Goal: Task Accomplishment & Management: Manage account settings

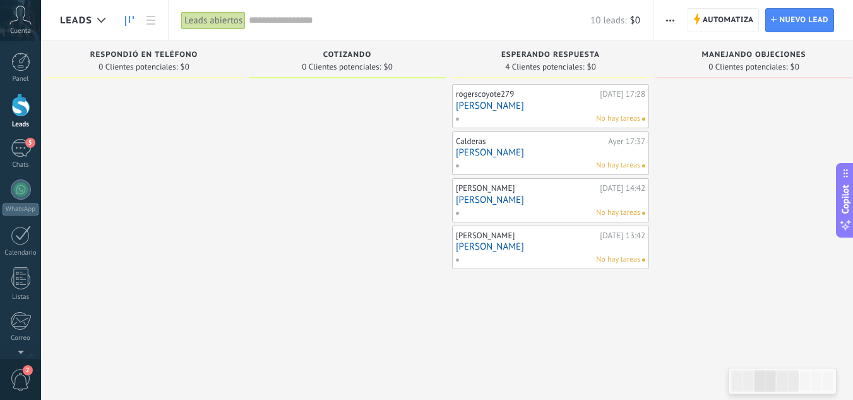
click at [591, 106] on link "[PERSON_NAME]" at bounding box center [550, 105] width 189 height 11
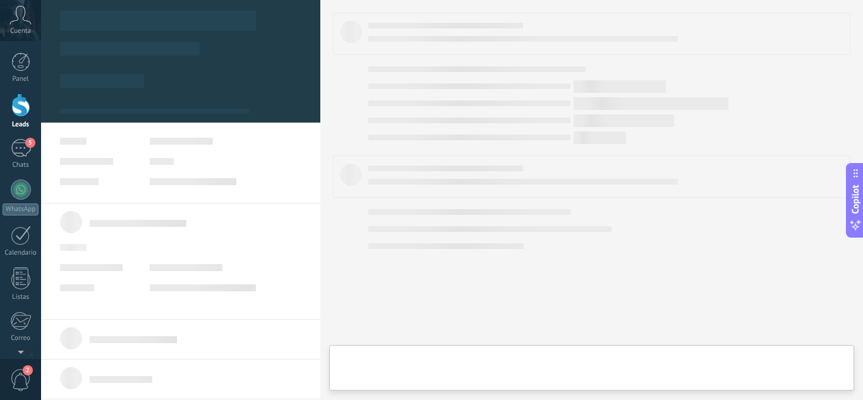
type textarea "**********"
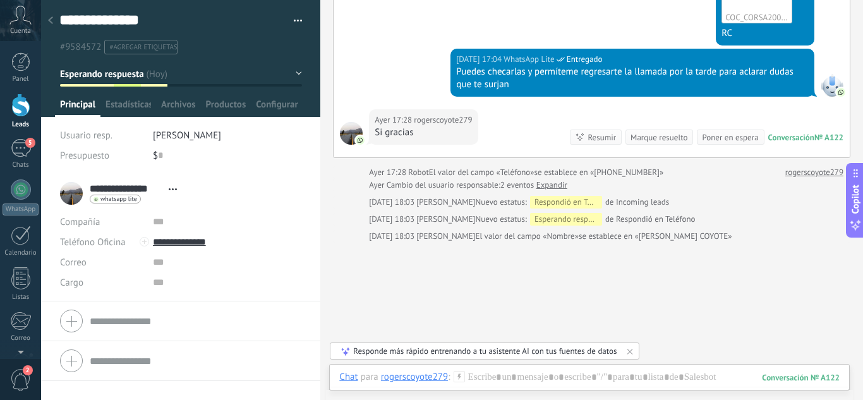
scroll to position [465, 0]
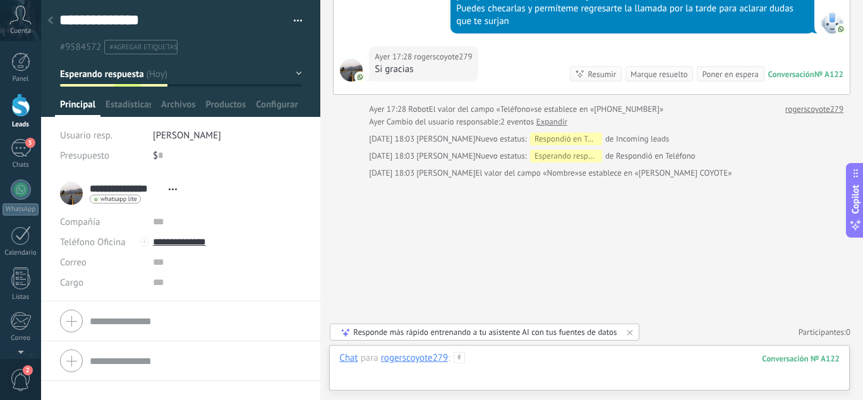
click at [507, 373] on div at bounding box center [589, 371] width 500 height 38
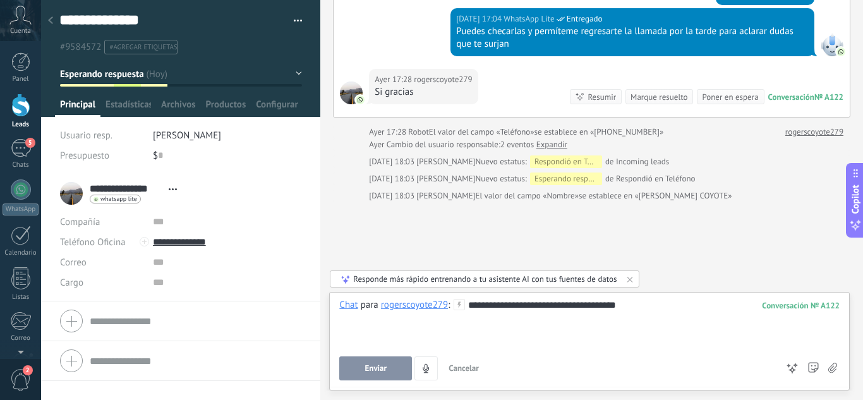
scroll to position [379, 0]
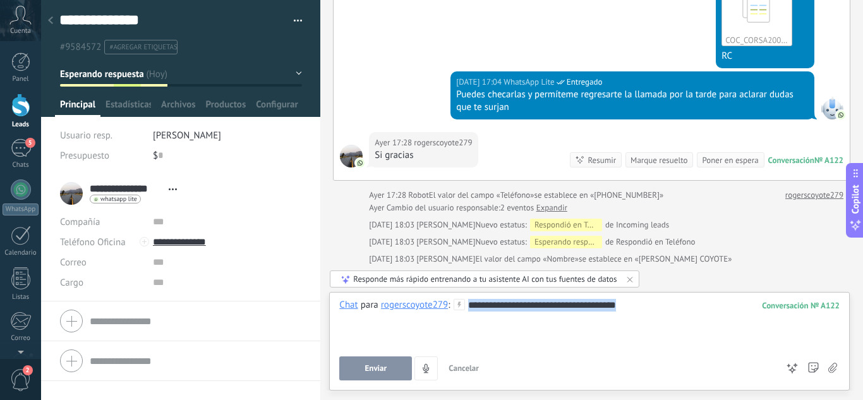
drag, startPoint x: 628, startPoint y: 314, endPoint x: 457, endPoint y: 305, distance: 171.4
click at [457, 305] on div "**********" at bounding box center [589, 323] width 500 height 48
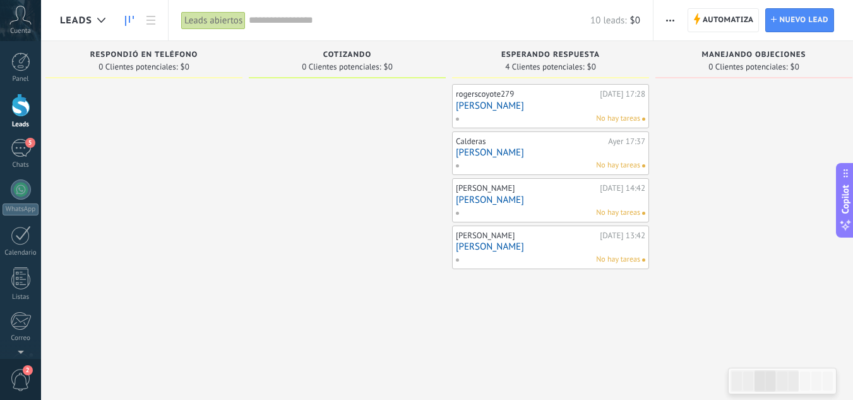
click at [575, 251] on link "[PERSON_NAME]" at bounding box center [550, 246] width 189 height 11
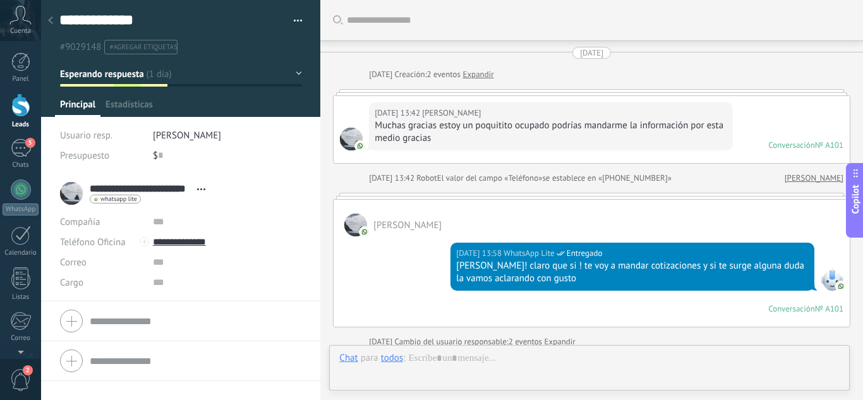
type textarea "**********"
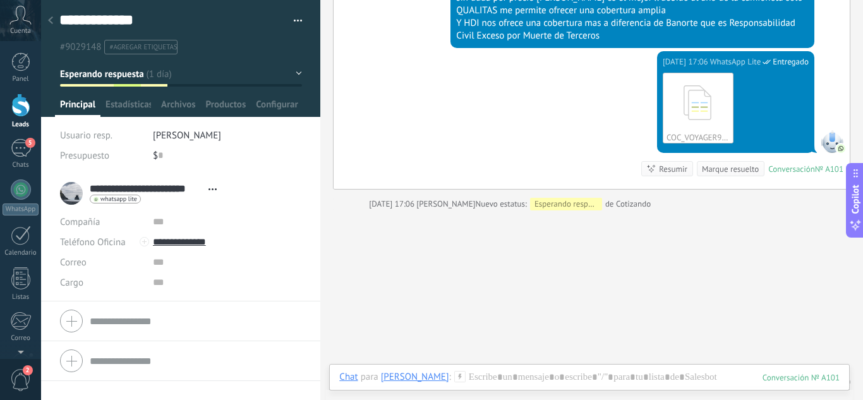
scroll to position [1101, 0]
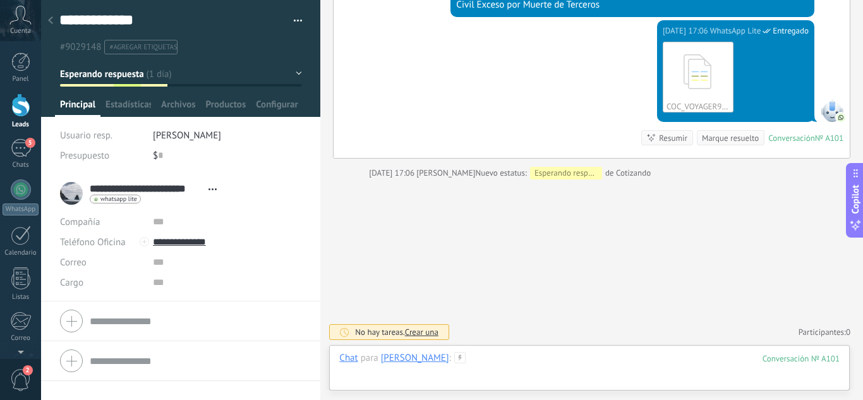
click at [534, 361] on div at bounding box center [589, 371] width 500 height 38
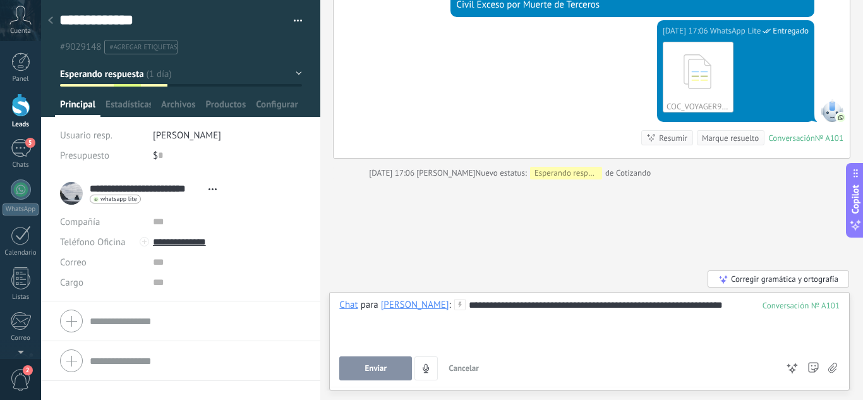
click at [421, 315] on div "**********" at bounding box center [589, 323] width 500 height 48
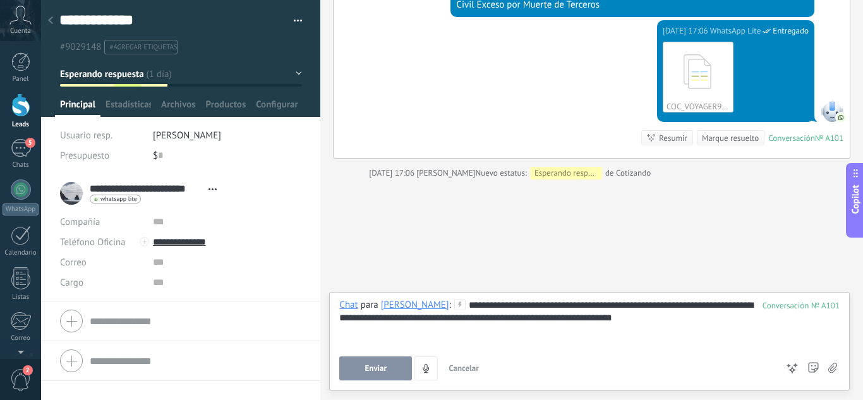
click at [724, 311] on div "**********" at bounding box center [589, 323] width 500 height 48
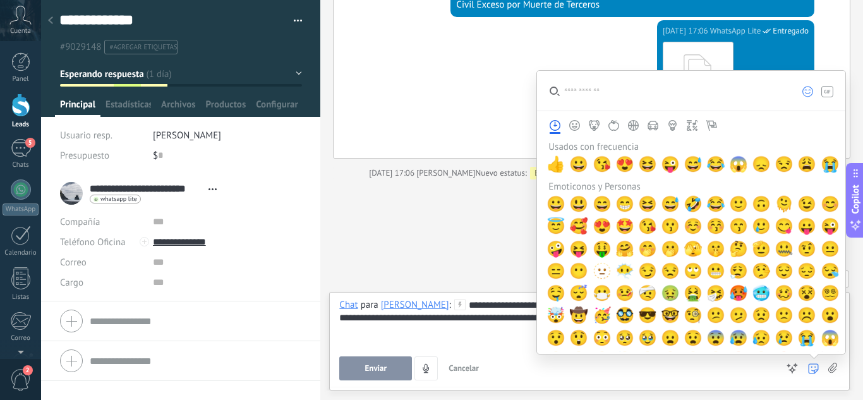
click at [652, 124] on icon "Viajes y Destinos" at bounding box center [652, 125] width 11 height 11
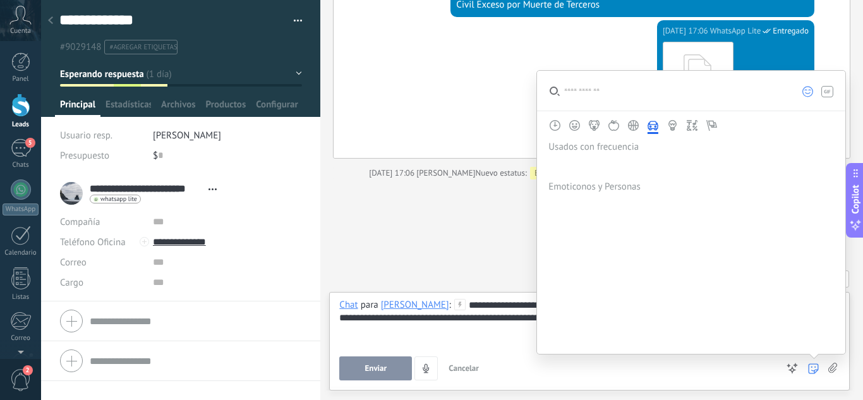
scroll to position [1695, 0]
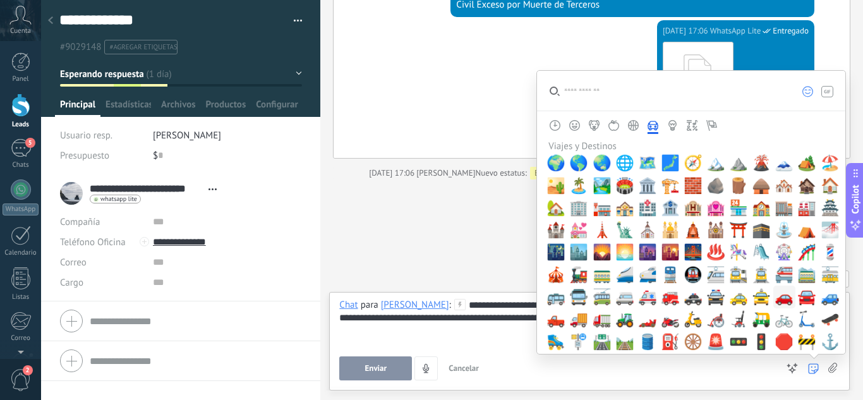
click at [786, 304] on span "🚗" at bounding box center [783, 297] width 19 height 18
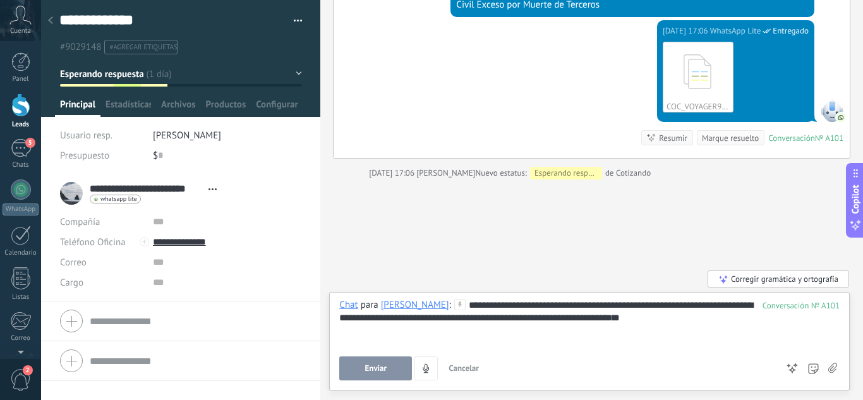
click at [744, 320] on div "**********" at bounding box center [589, 323] width 500 height 48
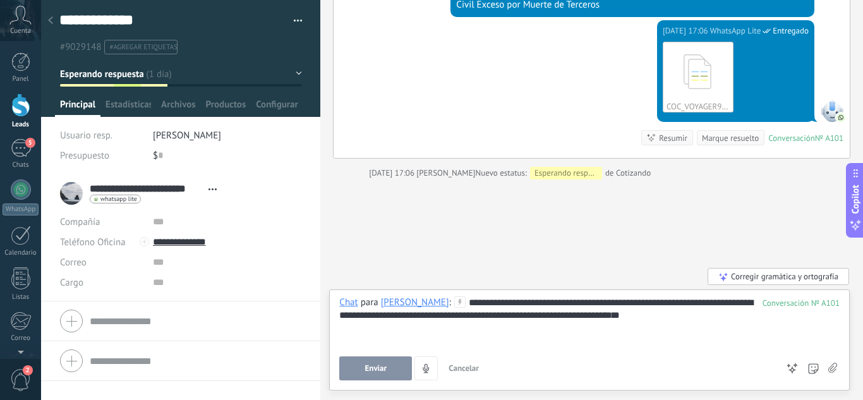
click at [364, 364] on button "Enviar" at bounding box center [375, 368] width 73 height 24
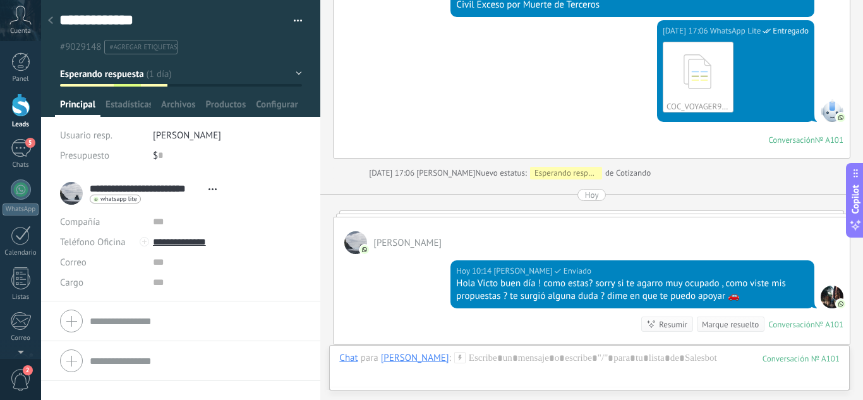
scroll to position [1093, 0]
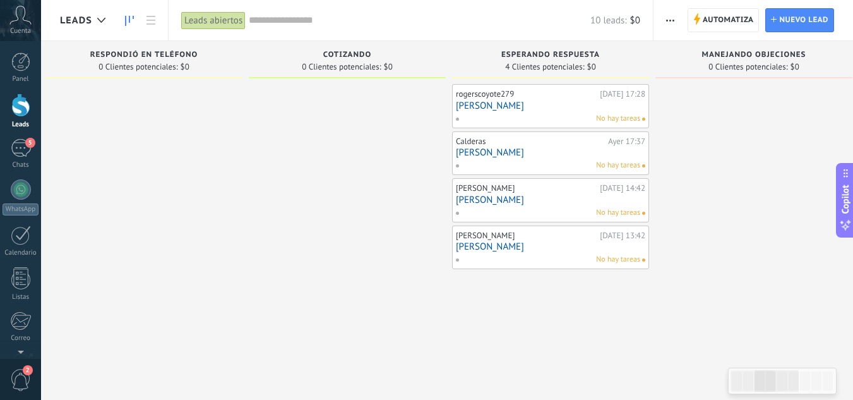
click at [590, 200] on link "[PERSON_NAME]" at bounding box center [550, 200] width 189 height 11
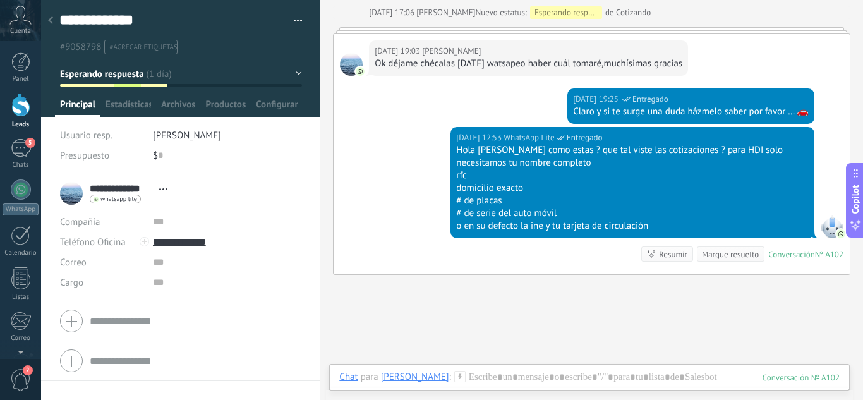
scroll to position [1175, 0]
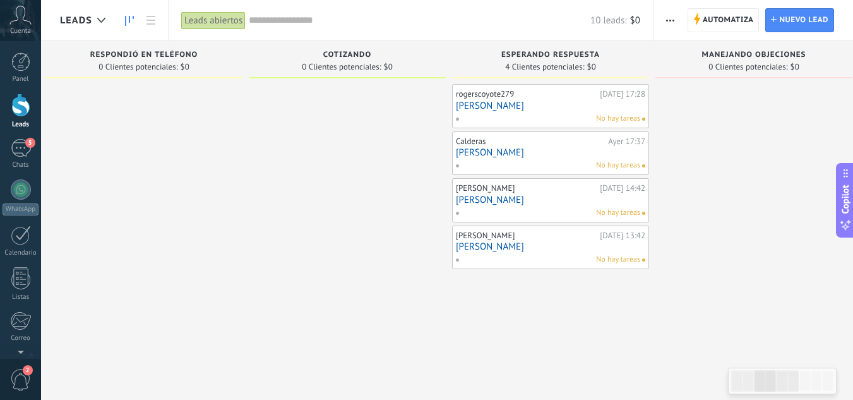
click at [526, 153] on link "[PERSON_NAME]" at bounding box center [550, 152] width 189 height 11
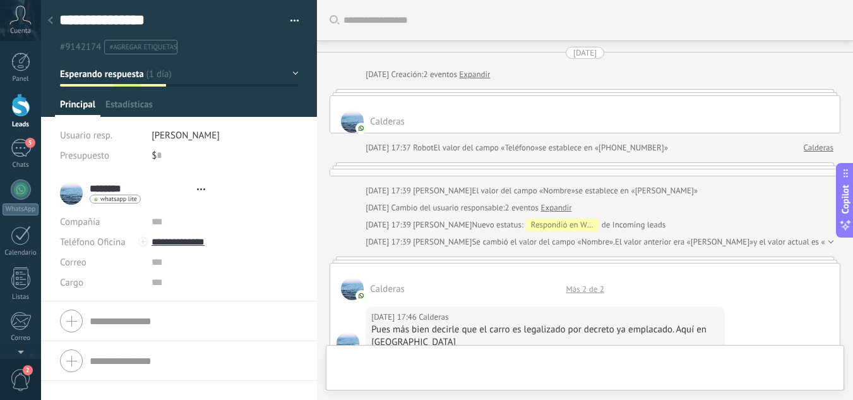
type textarea "**********"
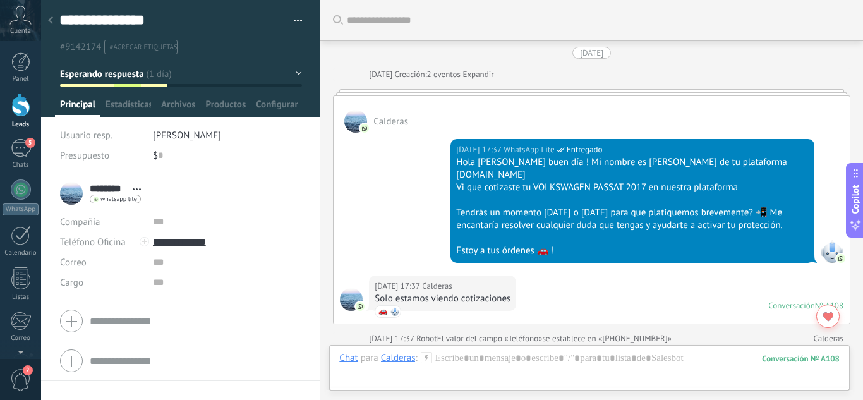
scroll to position [1612, 0]
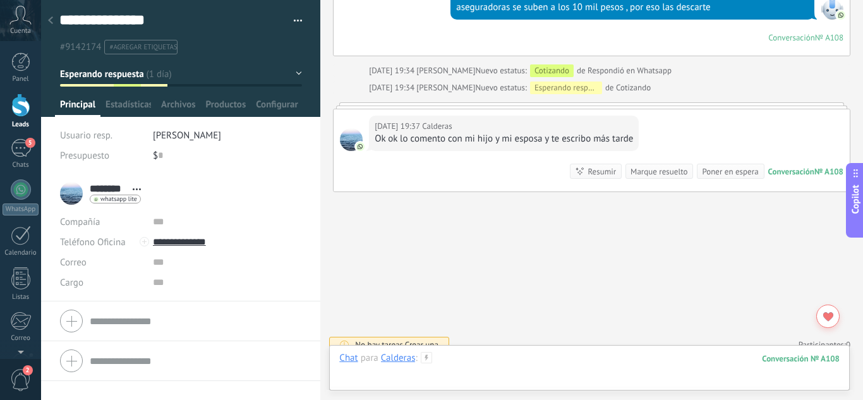
click at [468, 373] on div at bounding box center [589, 371] width 500 height 38
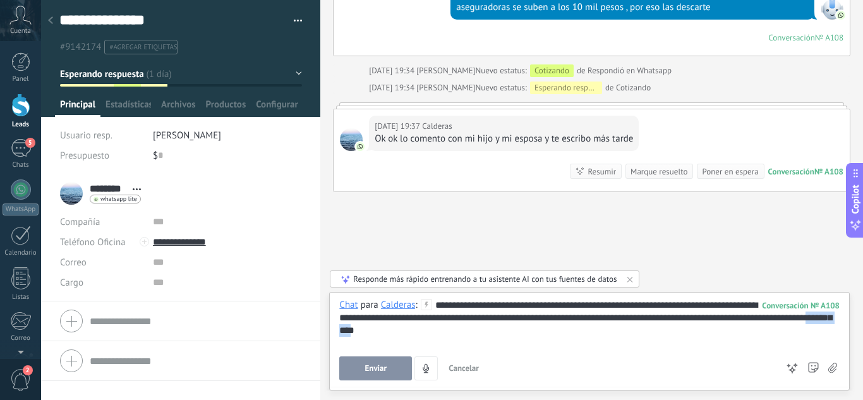
drag, startPoint x: 419, startPoint y: 326, endPoint x: 477, endPoint y: 78, distance: 254.3
click at [477, 81] on span "Nuevo estatus:" at bounding box center [501, 87] width 51 height 13
click at [808, 365] on use at bounding box center [813, 368] width 10 height 10
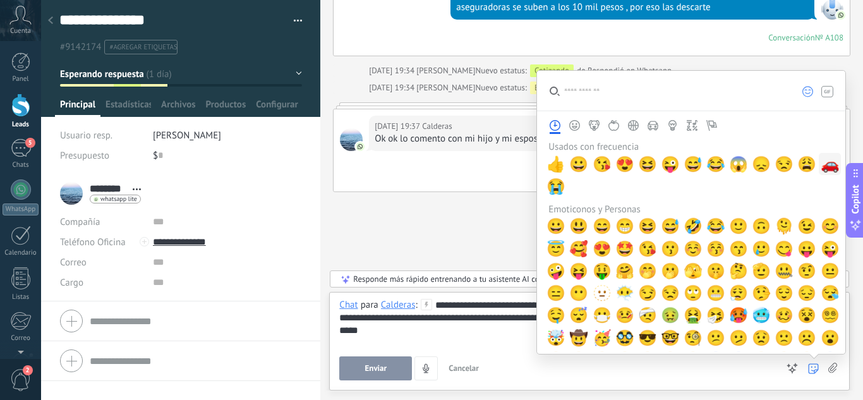
click at [820, 167] on span "🚗" at bounding box center [829, 164] width 19 height 18
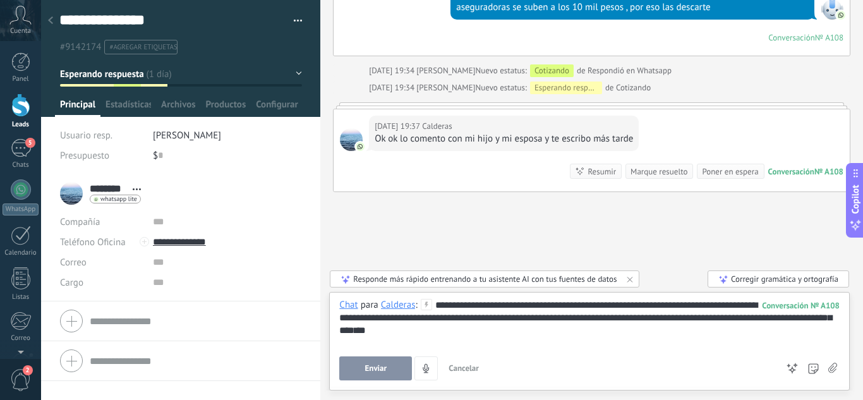
click at [499, 342] on div "**********" at bounding box center [589, 323] width 500 height 48
click at [357, 373] on button "Enviar" at bounding box center [375, 368] width 73 height 24
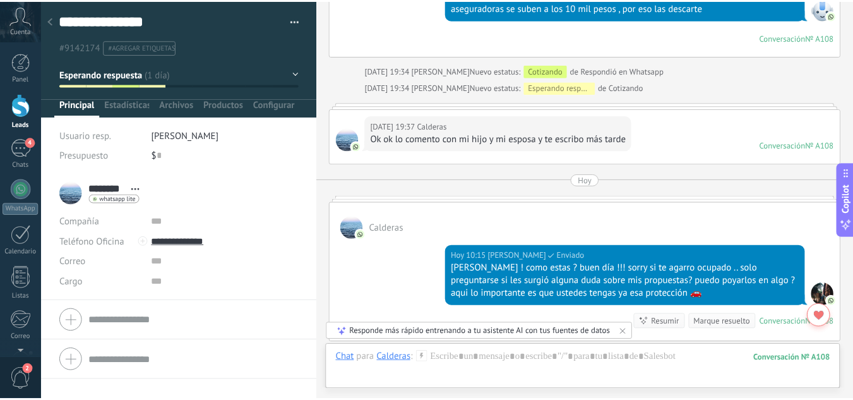
scroll to position [1584, 0]
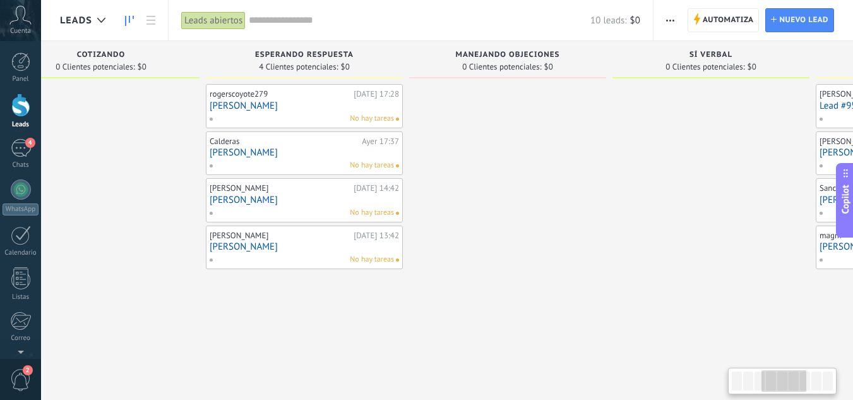
drag, startPoint x: 587, startPoint y: 335, endPoint x: 312, endPoint y: 305, distance: 277.0
click at [312, 305] on div "Leads Entrantes Solicitudes: [PHONE_NUMBER] Respondió en Whatsapp 0 Clientes po…" at bounding box center [310, 215] width 1849 height 349
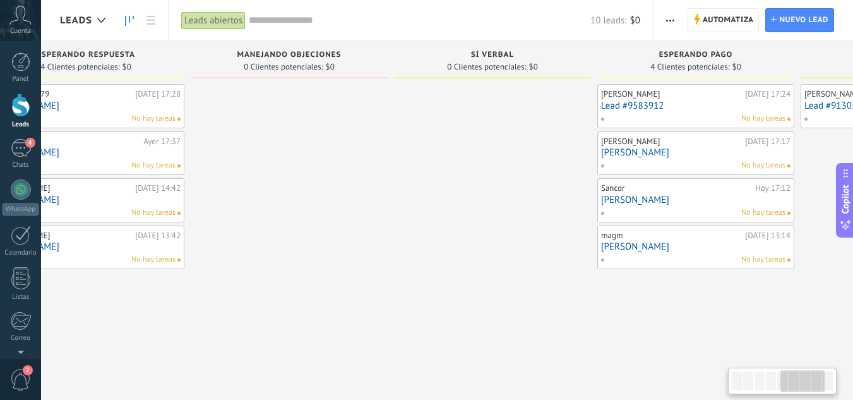
drag, startPoint x: 592, startPoint y: 267, endPoint x: 402, endPoint y: 282, distance: 190.7
click at [402, 282] on div at bounding box center [492, 201] width 197 height 235
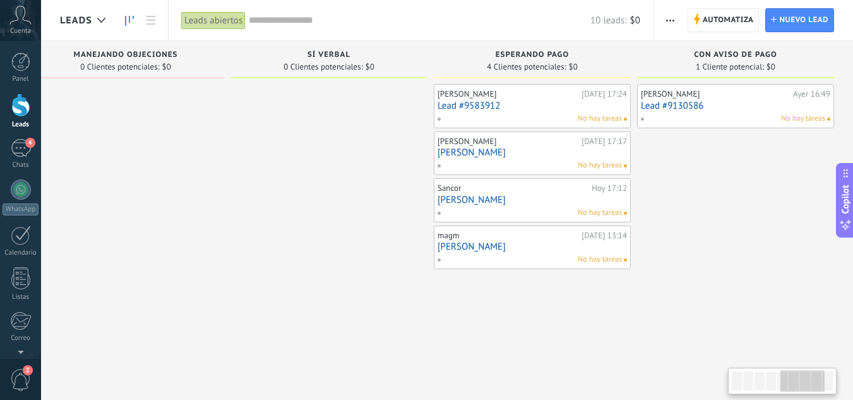
drag, startPoint x: 532, startPoint y: 306, endPoint x: 356, endPoint y: 291, distance: 176.2
click at [356, 291] on div at bounding box center [329, 201] width 197 height 235
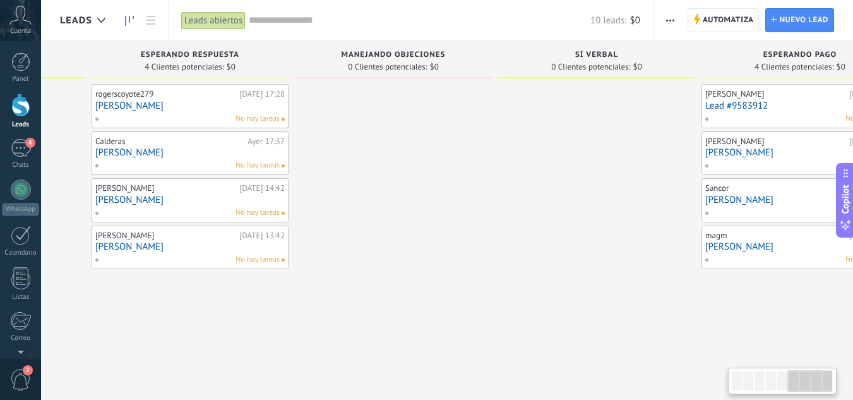
drag, startPoint x: 365, startPoint y: 315, endPoint x: 684, endPoint y: 315, distance: 319.0
click at [684, 315] on div at bounding box center [596, 201] width 197 height 235
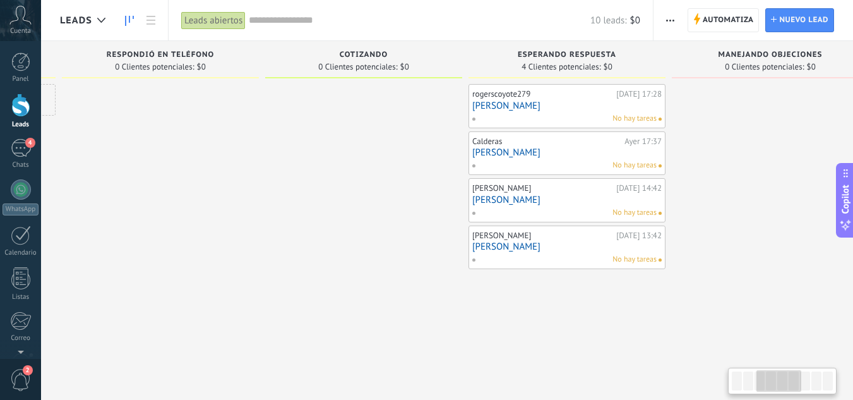
drag, startPoint x: 567, startPoint y: 345, endPoint x: 626, endPoint y: 351, distance: 59.7
click at [626, 351] on div "Leads Entrantes Solicitudes: [PHONE_NUMBER] Respondió en Whatsapp 0 Clientes po…" at bounding box center [573, 215] width 1849 height 349
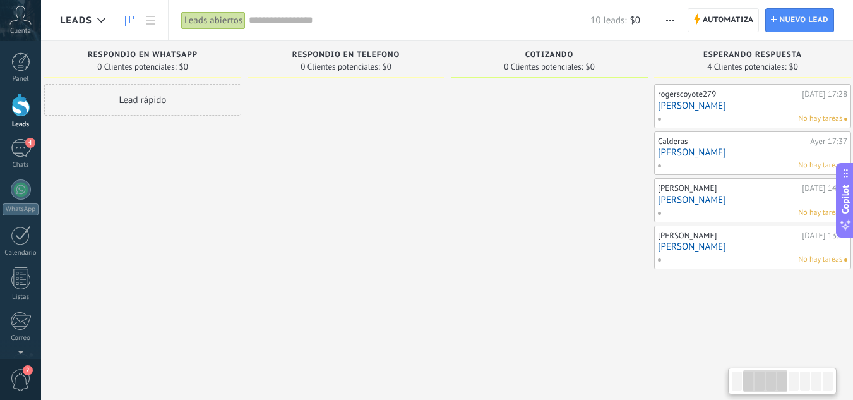
drag, startPoint x: 357, startPoint y: 351, endPoint x: 543, endPoint y: 361, distance: 186.0
click at [543, 361] on div "Leads Entrantes Solicitudes: [PHONE_NUMBER] Respondió en Whatsapp 0 Clientes po…" at bounding box center [759, 215] width 1849 height 349
click at [366, 47] on div "Respondió en Teléfono 0 Clientes potenciales: $0" at bounding box center [346, 59] width 197 height 37
drag, startPoint x: 366, startPoint y: 47, endPoint x: 284, endPoint y: 135, distance: 120.2
click at [284, 135] on div at bounding box center [346, 201] width 197 height 235
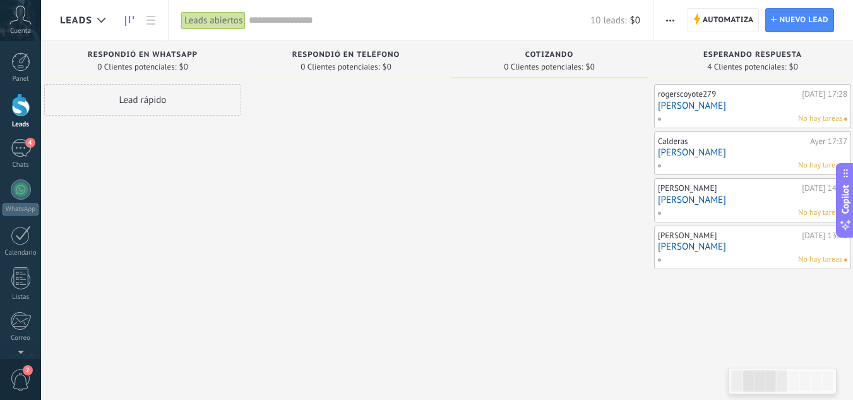
click at [337, 68] on span "0 Clientes potenciales:" at bounding box center [340, 67] width 79 height 8
click at [298, 24] on input "text" at bounding box center [420, 20] width 342 height 13
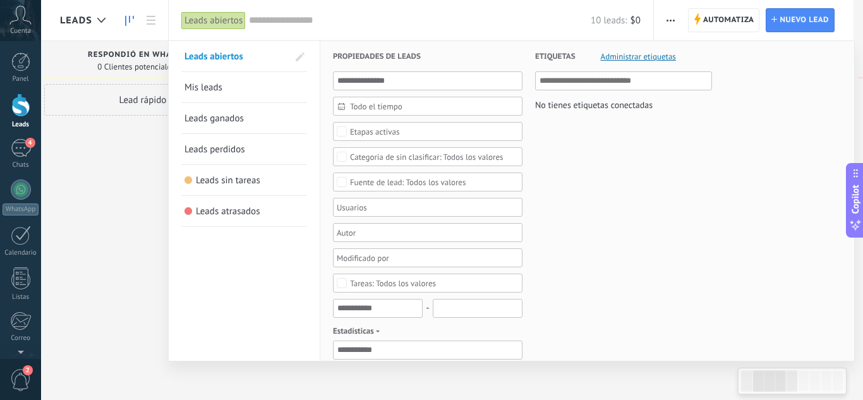
click at [145, 210] on div at bounding box center [431, 200] width 863 height 400
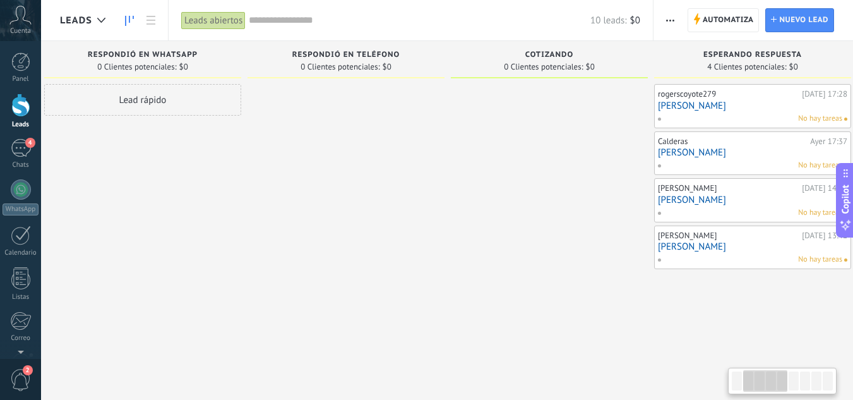
scroll to position [0, 14]
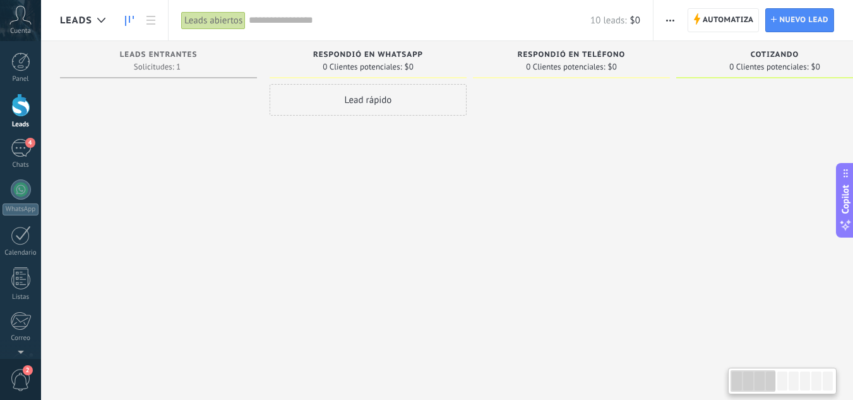
drag, startPoint x: 273, startPoint y: 273, endPoint x: 524, endPoint y: 282, distance: 250.3
click at [524, 282] on div at bounding box center [571, 201] width 197 height 235
drag, startPoint x: 358, startPoint y: 282, endPoint x: 552, endPoint y: 298, distance: 195.2
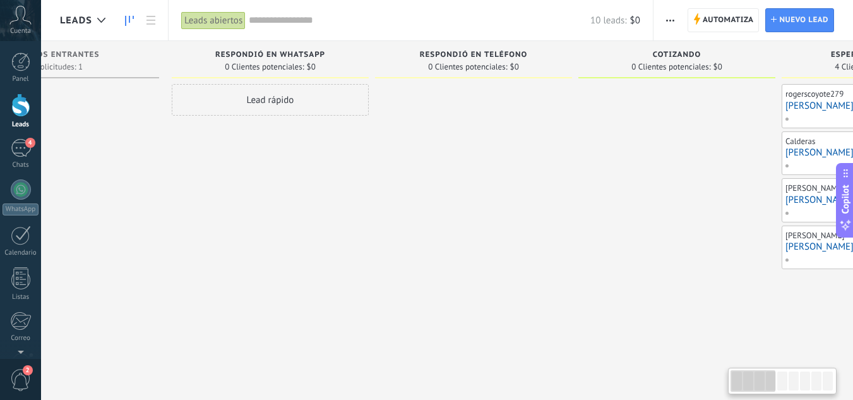
scroll to position [0, 128]
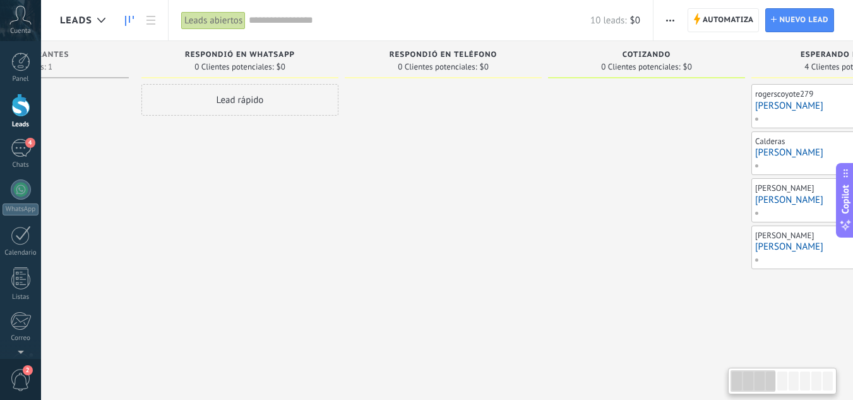
drag, startPoint x: 615, startPoint y: 287, endPoint x: 486, endPoint y: 275, distance: 128.8
click at [486, 275] on div at bounding box center [443, 201] width 197 height 235
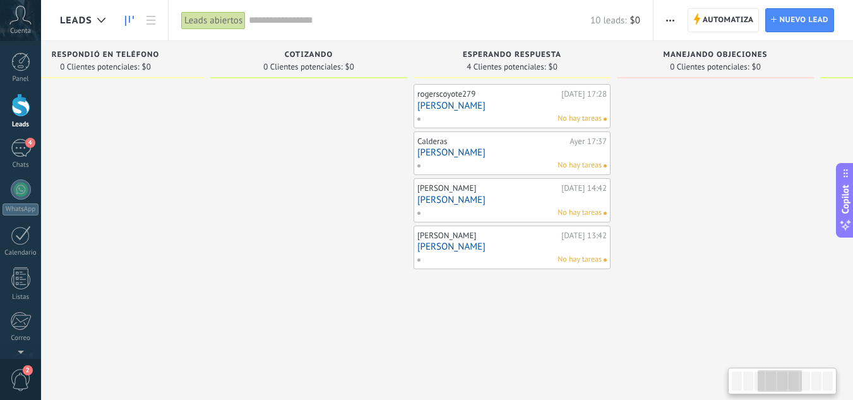
scroll to position [0, 488]
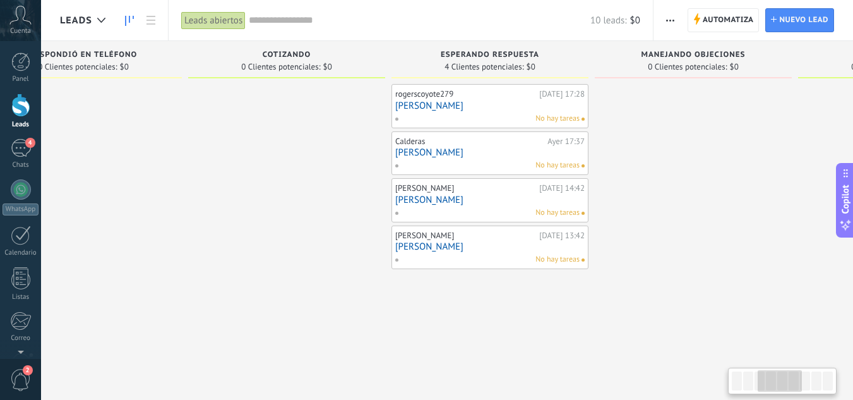
drag, startPoint x: 622, startPoint y: 300, endPoint x: 261, endPoint y: 277, distance: 360.7
click at [261, 277] on div at bounding box center [286, 201] width 197 height 235
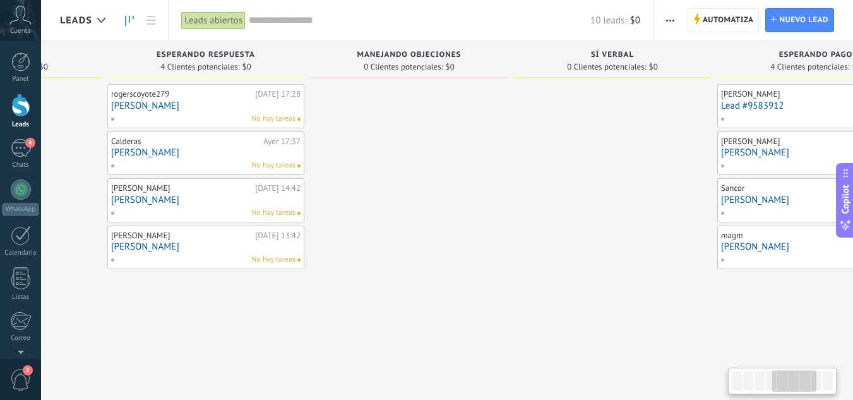
scroll to position [0, 781]
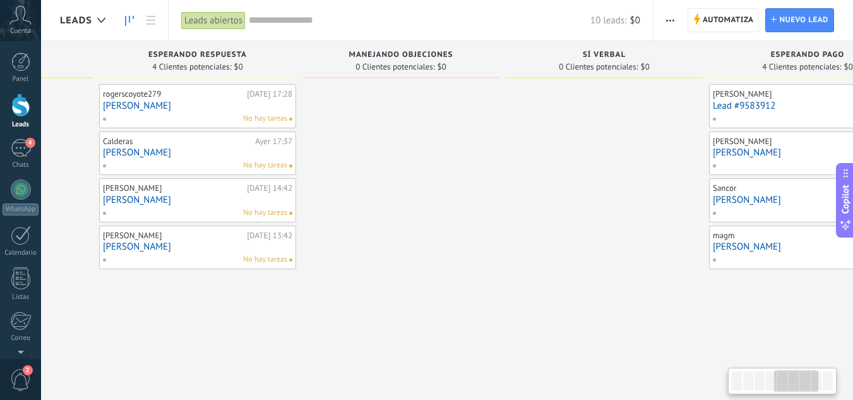
drag, startPoint x: 659, startPoint y: 311, endPoint x: 367, endPoint y: 315, distance: 292.5
click at [367, 315] on div at bounding box center [401, 201] width 197 height 235
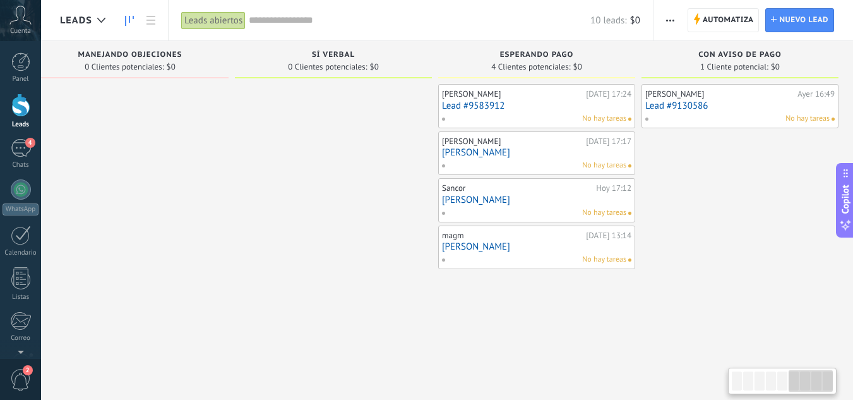
scroll to position [0, 1056]
drag, startPoint x: 558, startPoint y: 262, endPoint x: 273, endPoint y: 272, distance: 285.0
click at [273, 272] on div at bounding box center [329, 201] width 197 height 235
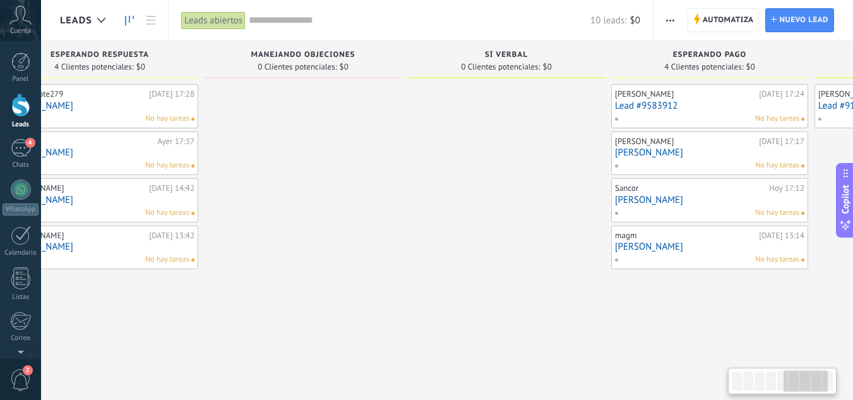
scroll to position [0, 776]
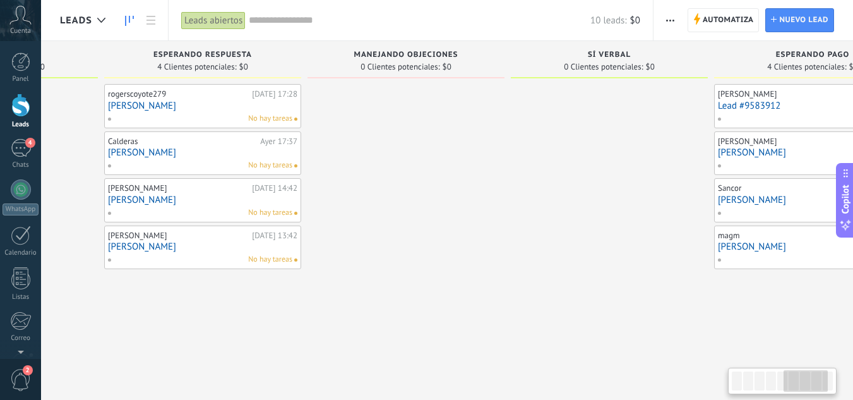
drag, startPoint x: 219, startPoint y: 315, endPoint x: 500, endPoint y: 315, distance: 280.4
click at [500, 315] on div at bounding box center [406, 201] width 197 height 235
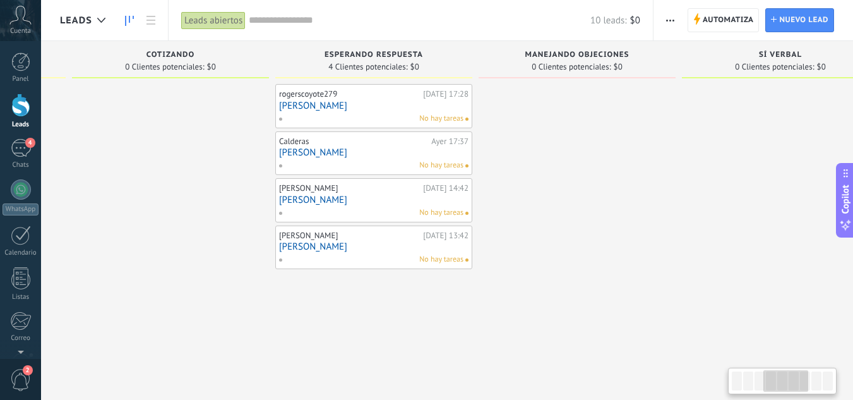
drag, startPoint x: 303, startPoint y: 328, endPoint x: 474, endPoint y: 328, distance: 171.2
click at [474, 328] on div "Leads Entrantes Solicitudes: [PHONE_NUMBER] Respondió en Whatsapp 0 Clientes po…" at bounding box center [380, 215] width 1849 height 349
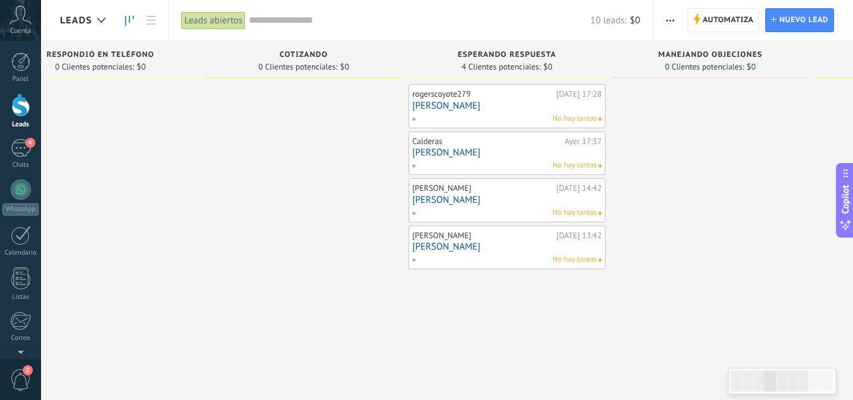
drag, startPoint x: 261, startPoint y: 312, endPoint x: 395, endPoint y: 312, distance: 133.9
click at [395, 312] on div at bounding box center [303, 201] width 197 height 235
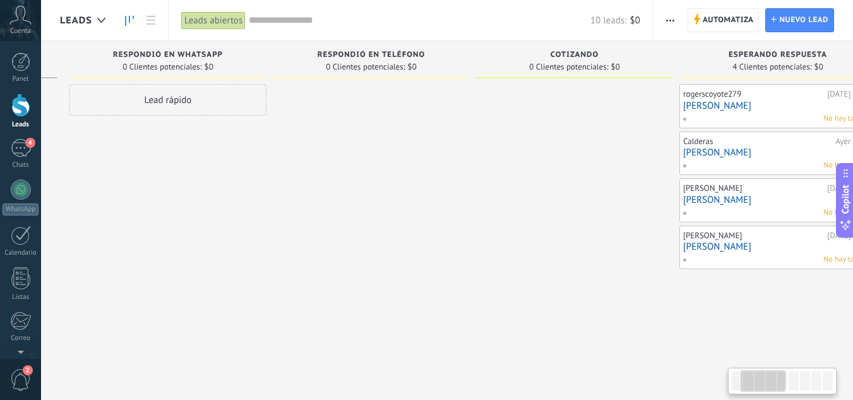
scroll to position [0, 193]
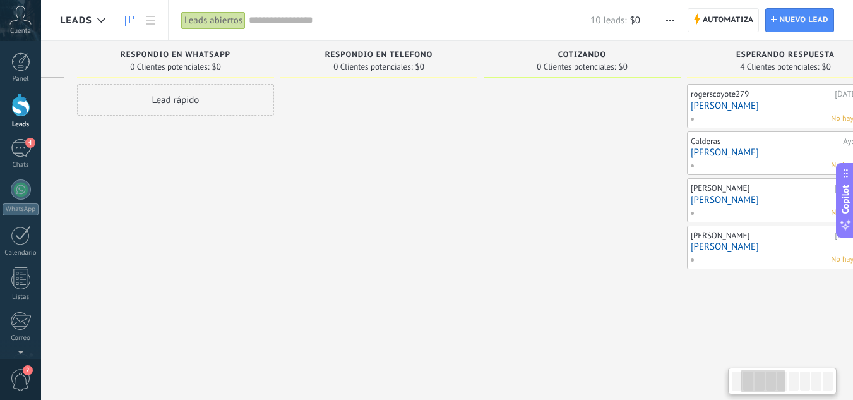
drag, startPoint x: 318, startPoint y: 310, endPoint x: 596, endPoint y: 313, distance: 277.9
click at [596, 313] on div at bounding box center [582, 201] width 197 height 235
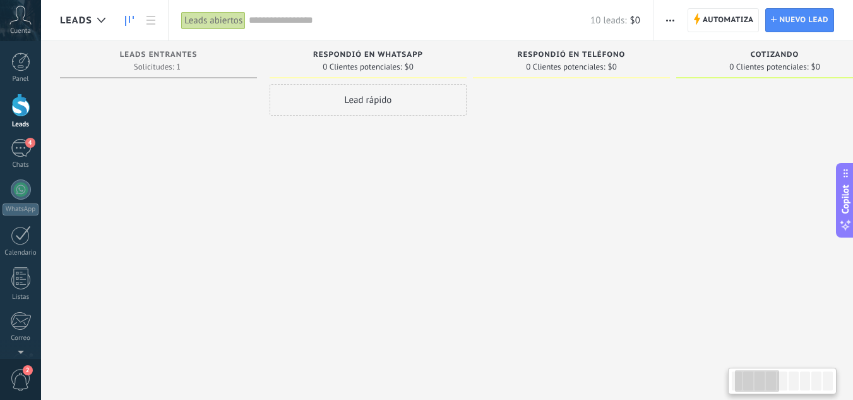
drag, startPoint x: 352, startPoint y: 308, endPoint x: 640, endPoint y: 298, distance: 288.8
click at [640, 298] on div at bounding box center [571, 201] width 197 height 235
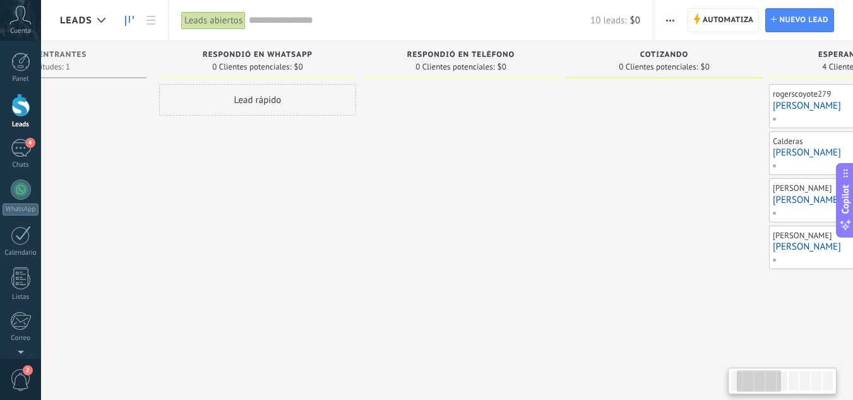
drag, startPoint x: 580, startPoint y: 287, endPoint x: 469, endPoint y: 277, distance: 111.1
click at [469, 277] on div at bounding box center [461, 201] width 197 height 235
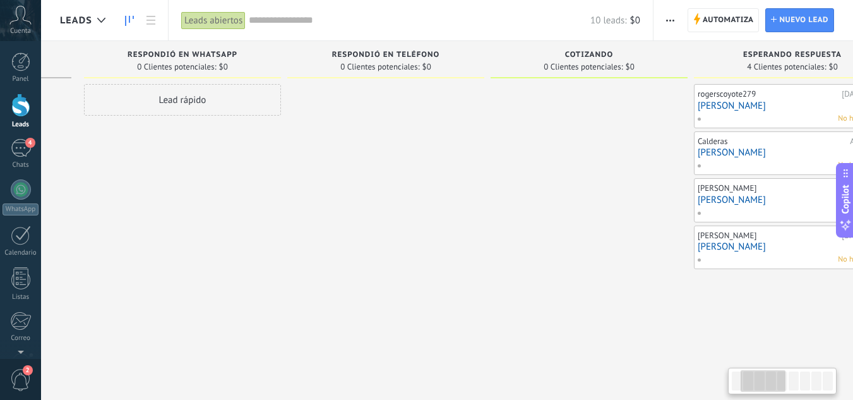
drag, startPoint x: 510, startPoint y: 277, endPoint x: 435, endPoint y: 268, distance: 75.7
click at [435, 268] on div at bounding box center [385, 201] width 197 height 235
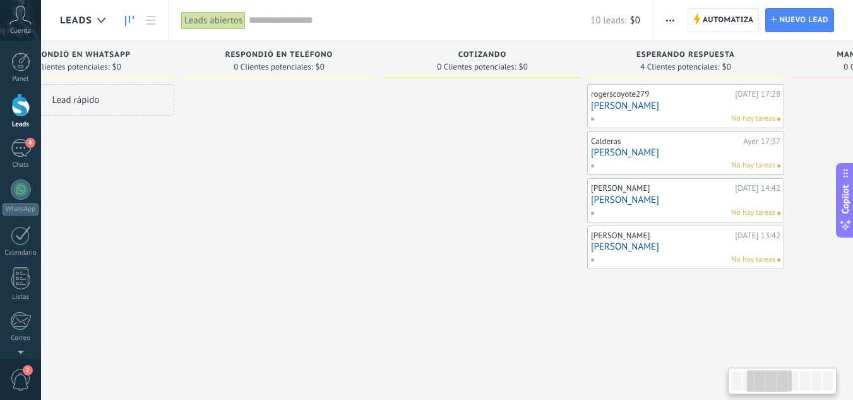
drag, startPoint x: 518, startPoint y: 242, endPoint x: 403, endPoint y: 220, distance: 116.9
click at [403, 220] on div at bounding box center [482, 201] width 197 height 235
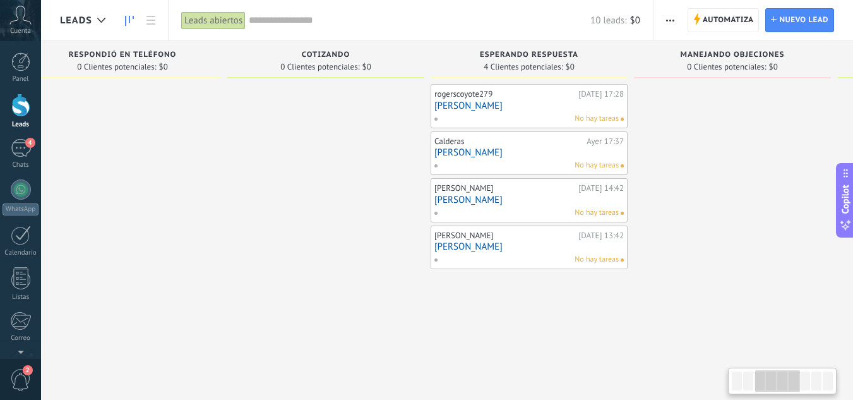
drag, startPoint x: 463, startPoint y: 292, endPoint x: 315, endPoint y: 273, distance: 149.7
click at [315, 273] on div at bounding box center [325, 201] width 197 height 235
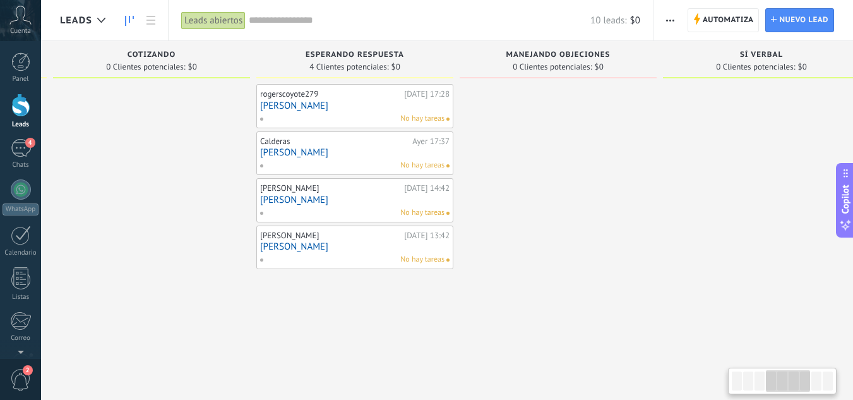
drag, startPoint x: 555, startPoint y: 304, endPoint x: 376, endPoint y: 297, distance: 178.3
click at [376, 297] on div "rogerscoyote279 [DATE] 17:28 [PERSON_NAME] No hay tareas Calderas [DATE] 17:37 …" at bounding box center [354, 201] width 197 height 235
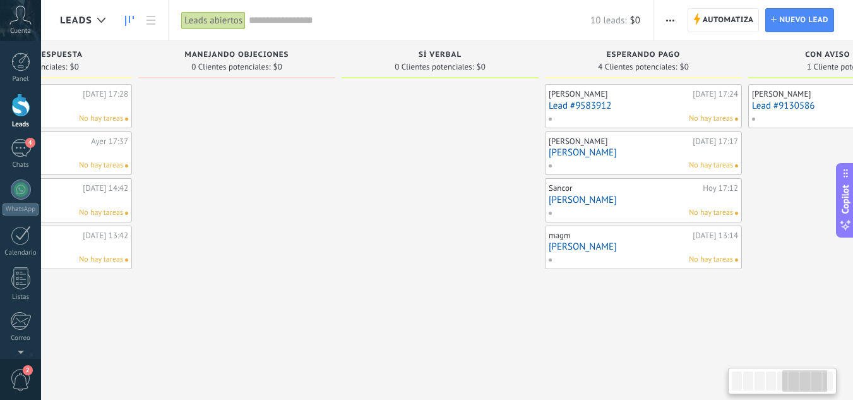
scroll to position [0, 950]
drag, startPoint x: 615, startPoint y: 306, endPoint x: 292, endPoint y: 302, distance: 322.8
click at [292, 302] on div at bounding box center [231, 201] width 197 height 235
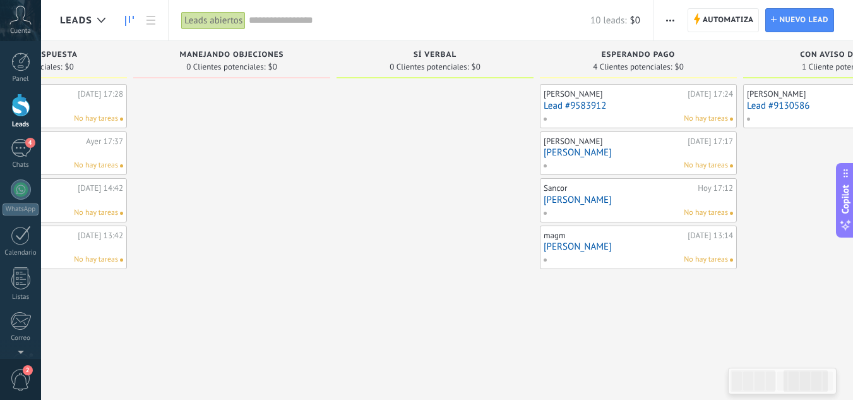
scroll to position [0, 1056]
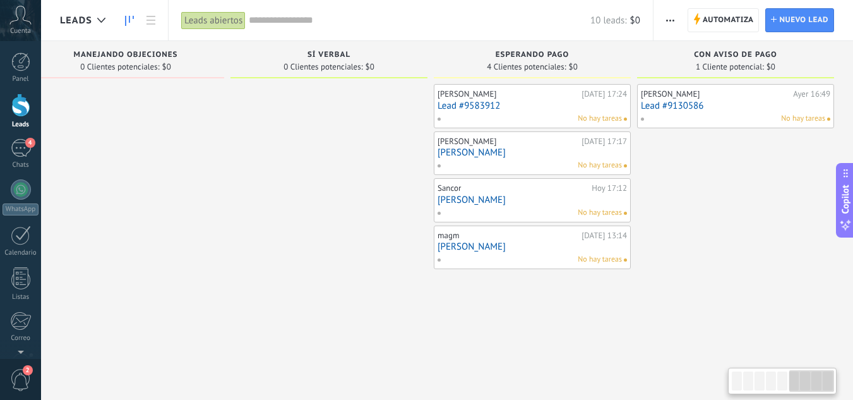
drag, startPoint x: 486, startPoint y: 335, endPoint x: 278, endPoint y: 333, distance: 208.4
drag, startPoint x: 603, startPoint y: 304, endPoint x: 162, endPoint y: 306, distance: 440.9
click at [356, 44] on div "Sí verbal 0 Clientes potenciales: $0" at bounding box center [329, 59] width 197 height 37
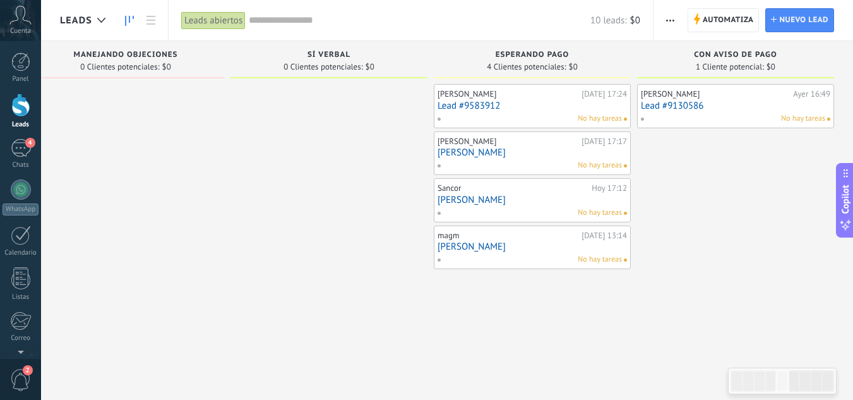
drag, startPoint x: 352, startPoint y: 47, endPoint x: 176, endPoint y: 234, distance: 257.4
click at [176, 234] on div at bounding box center [125, 201] width 197 height 235
click at [179, 265] on div at bounding box center [125, 201] width 197 height 235
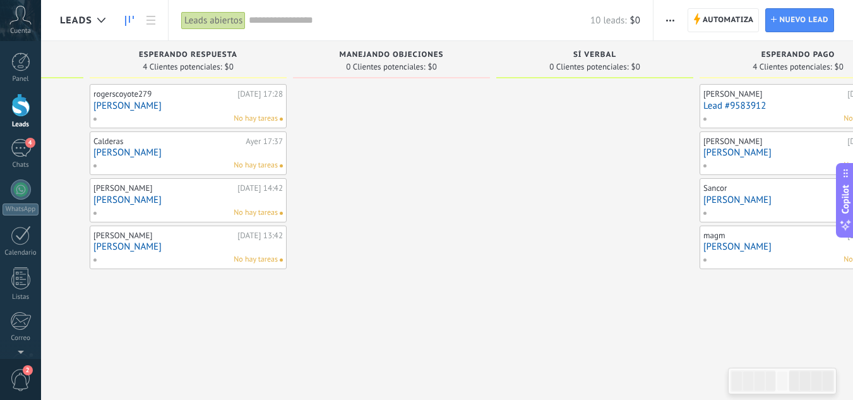
drag, startPoint x: 236, startPoint y: 307, endPoint x: 503, endPoint y: 311, distance: 267.8
click at [503, 311] on div at bounding box center [594, 201] width 197 height 235
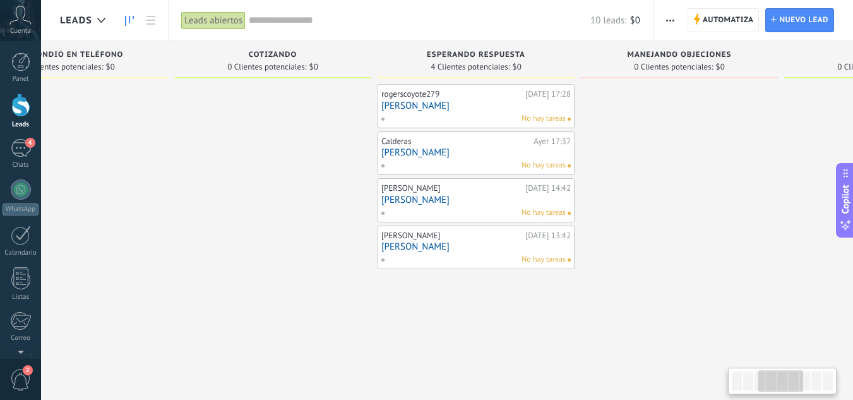
drag, startPoint x: 172, startPoint y: 320, endPoint x: 459, endPoint y: 320, distance: 286.1
click at [459, 320] on div "Leads Entrantes Solicitudes: [PHONE_NUMBER] Respondió en Whatsapp 0 Clientes po…" at bounding box center [482, 215] width 1849 height 349
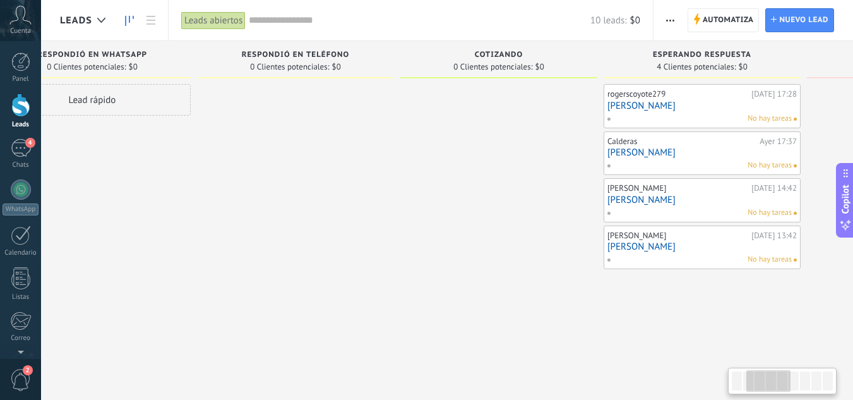
drag, startPoint x: 250, startPoint y: 320, endPoint x: 447, endPoint y: 320, distance: 196.4
click at [447, 320] on div "Leads Entrantes Solicitudes: [PHONE_NUMBER] Respondió en Whatsapp 0 Clientes po…" at bounding box center [708, 215] width 1849 height 349
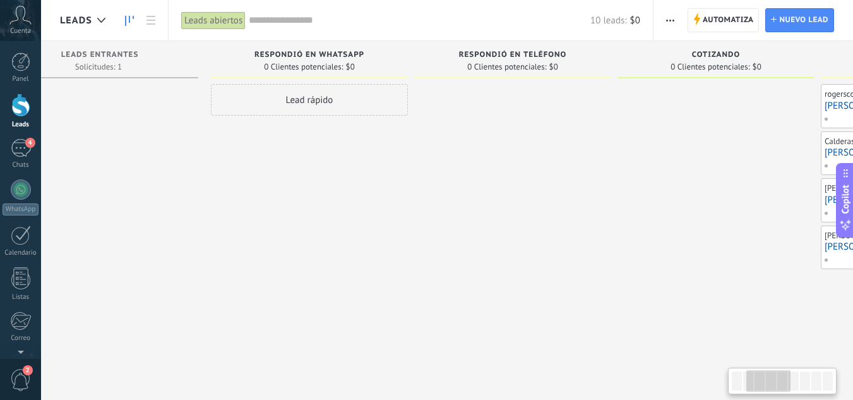
drag, startPoint x: 263, startPoint y: 291, endPoint x: 480, endPoint y: 291, distance: 217.3
click at [480, 291] on div at bounding box center [512, 201] width 197 height 235
click at [149, 19] on icon at bounding box center [151, 20] width 9 height 9
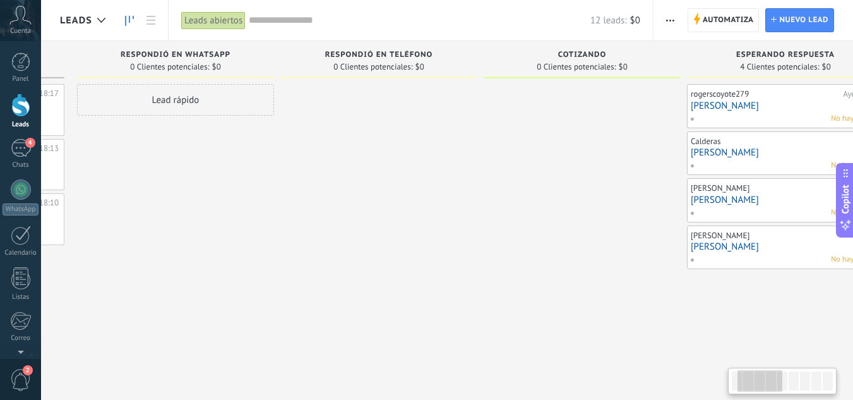
drag, startPoint x: 555, startPoint y: 280, endPoint x: 361, endPoint y: 292, distance: 194.3
click at [361, 292] on div at bounding box center [378, 201] width 197 height 235
click at [388, 66] on span "0 Clientes potenciales:" at bounding box center [371, 67] width 79 height 8
drag, startPoint x: 388, startPoint y: 66, endPoint x: 334, endPoint y: 151, distance: 101.1
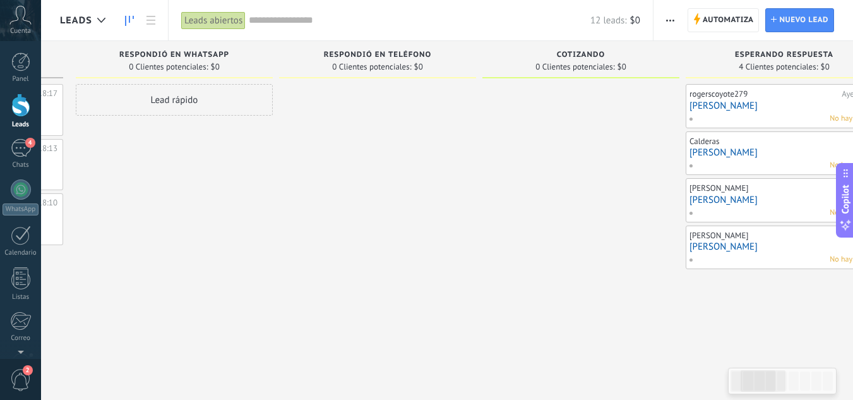
click at [334, 151] on div at bounding box center [377, 201] width 197 height 235
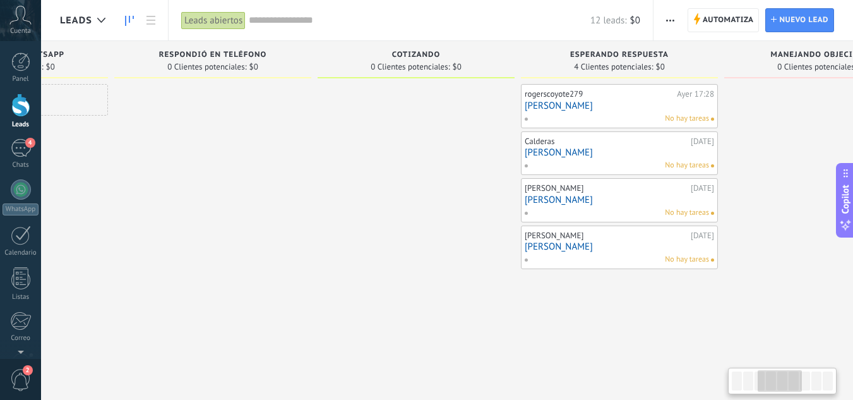
scroll to position [0, 486]
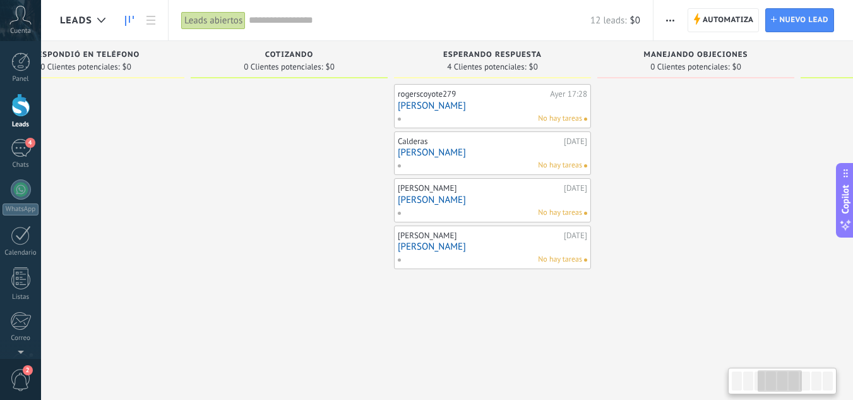
drag, startPoint x: 642, startPoint y: 309, endPoint x: 350, endPoint y: 309, distance: 291.8
click at [350, 309] on div at bounding box center [289, 201] width 197 height 235
click at [783, 19] on span "Nuevo lead" at bounding box center [803, 20] width 49 height 23
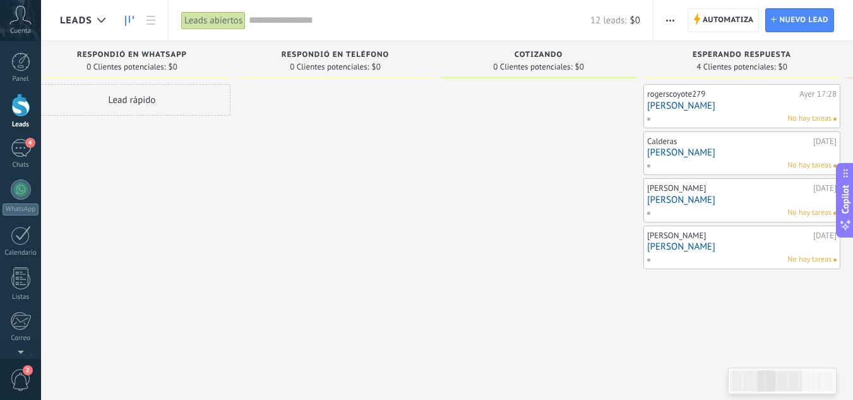
drag, startPoint x: 271, startPoint y: 333, endPoint x: 534, endPoint y: 332, distance: 262.8
click at [534, 332] on div "Leads Entrantes Solicitudes: 3 0 0 0 3 0 0 0 3 de: 5214497546250 [DATE] 18:17 […" at bounding box center [748, 215] width 1849 height 349
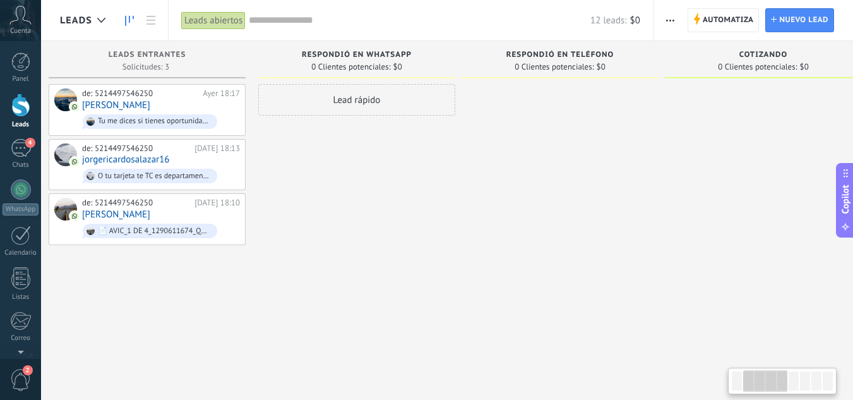
drag, startPoint x: 270, startPoint y: 299, endPoint x: 489, endPoint y: 292, distance: 218.7
click at [489, 292] on div at bounding box center [560, 201] width 197 height 235
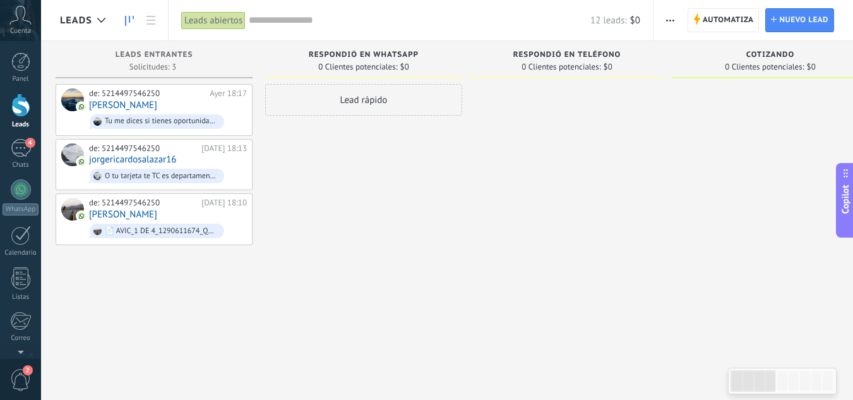
scroll to position [0, 95]
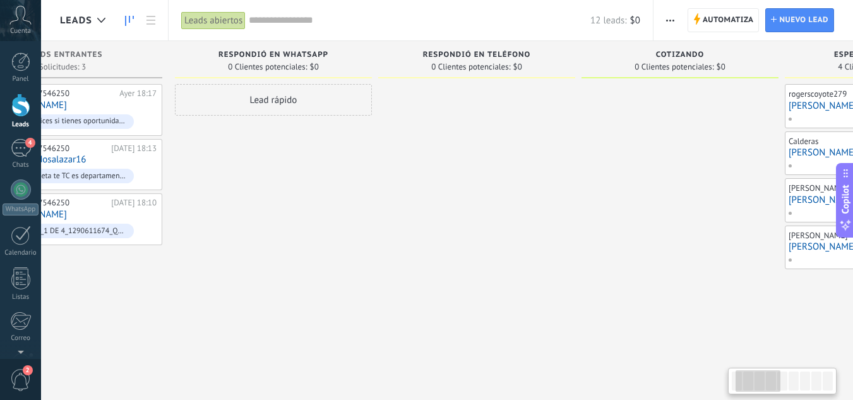
drag, startPoint x: 622, startPoint y: 162, endPoint x: 532, endPoint y: 199, distance: 97.5
click at [532, 199] on div at bounding box center [476, 201] width 197 height 235
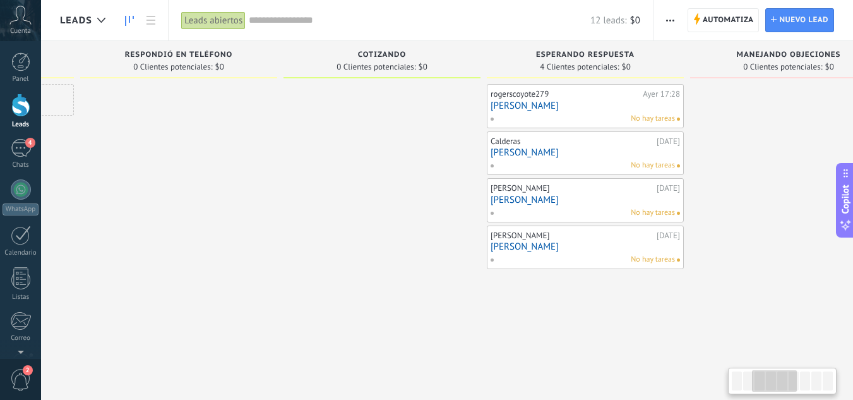
drag, startPoint x: 543, startPoint y: 182, endPoint x: 244, endPoint y: 228, distance: 302.3
click at [244, 228] on div at bounding box center [178, 201] width 197 height 235
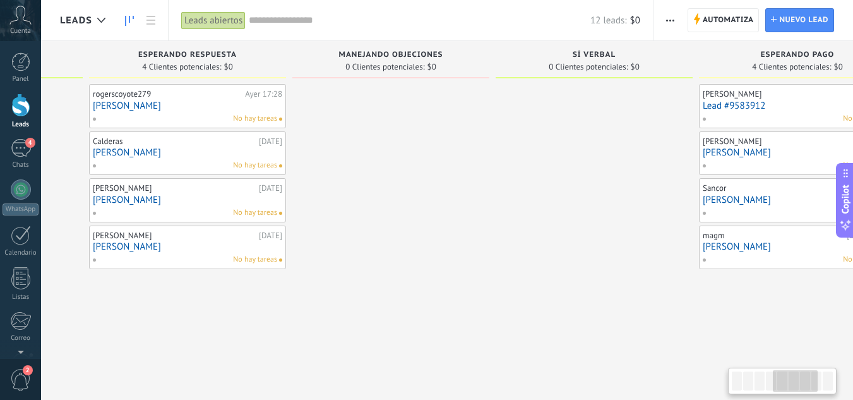
scroll to position [0, 848]
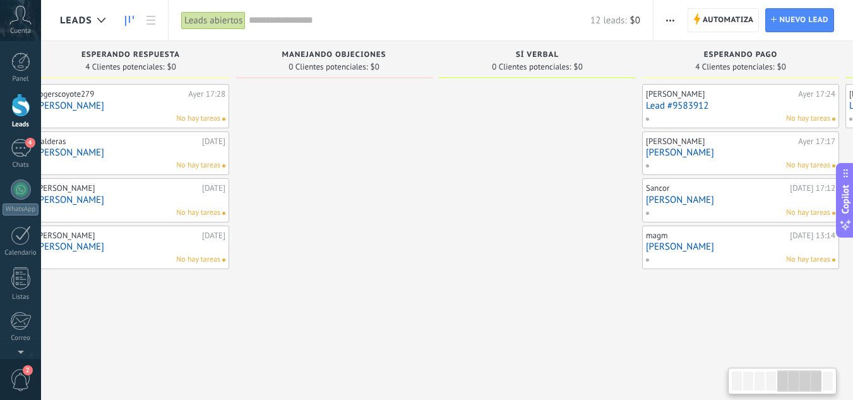
drag, startPoint x: 734, startPoint y: 166, endPoint x: 280, endPoint y: 265, distance: 464.8
click at [280, 265] on div at bounding box center [334, 201] width 197 height 235
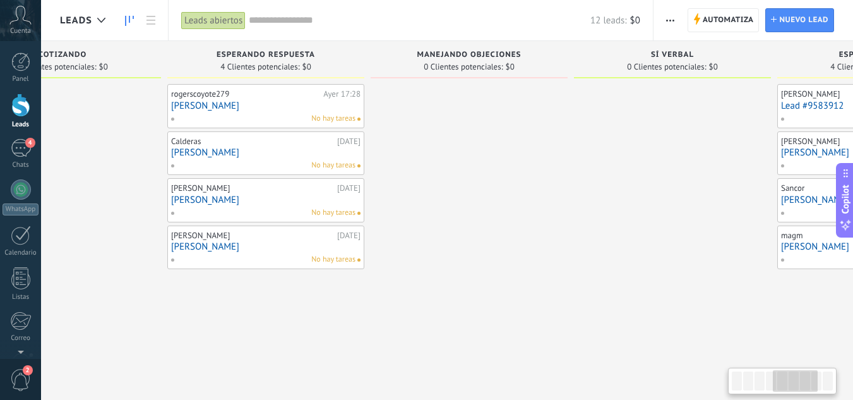
drag, startPoint x: 368, startPoint y: 258, endPoint x: 503, endPoint y: 244, distance: 135.8
click at [503, 244] on div at bounding box center [469, 201] width 197 height 235
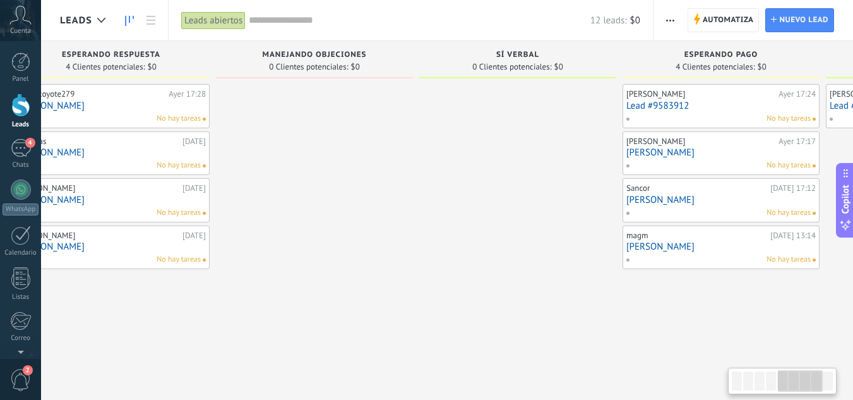
drag, startPoint x: 591, startPoint y: 252, endPoint x: 419, endPoint y: 299, distance: 178.2
click at [419, 299] on div at bounding box center [517, 201] width 197 height 235
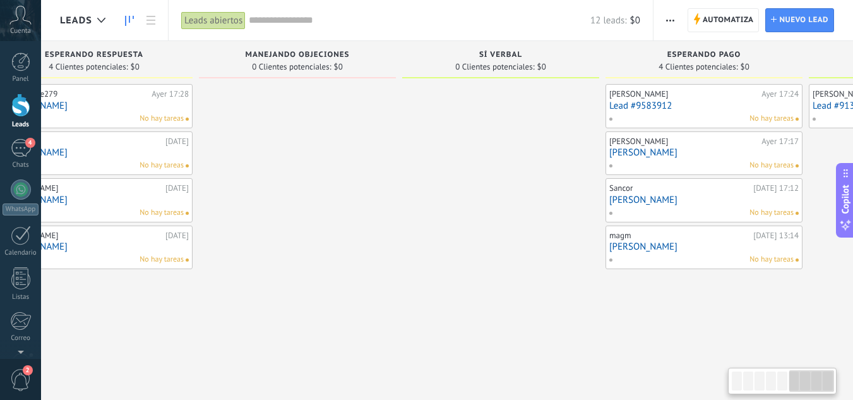
scroll to position [0, 1056]
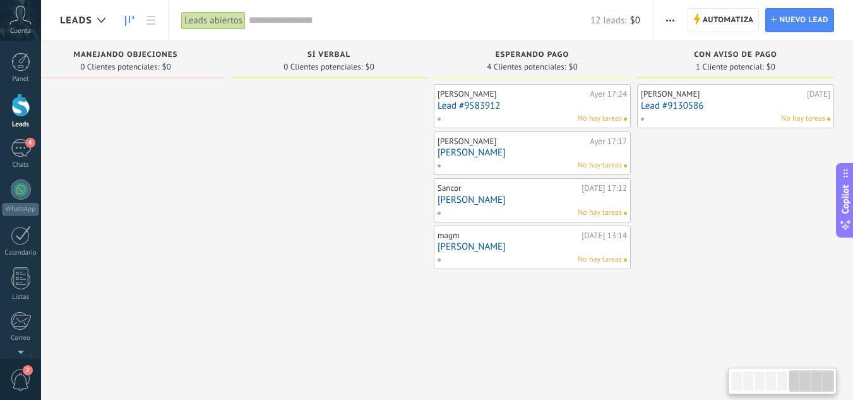
drag, startPoint x: 531, startPoint y: 289, endPoint x: 293, endPoint y: 298, distance: 238.3
click at [293, 298] on div at bounding box center [329, 201] width 197 height 235
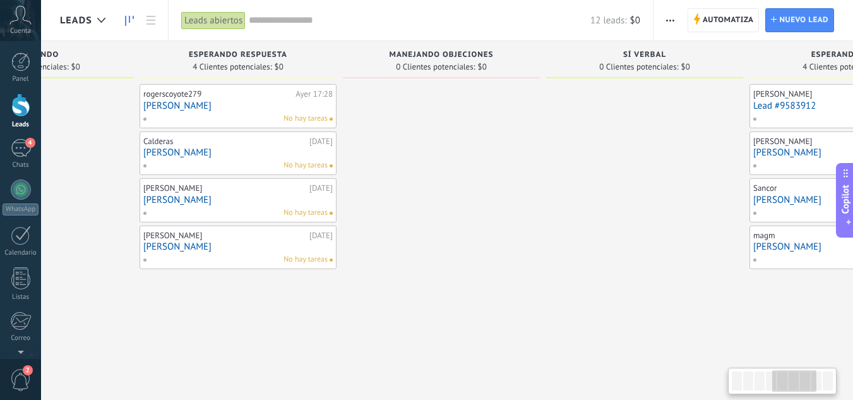
drag, startPoint x: 232, startPoint y: 289, endPoint x: 548, endPoint y: 217, distance: 323.9
click at [548, 217] on div at bounding box center [644, 201] width 197 height 235
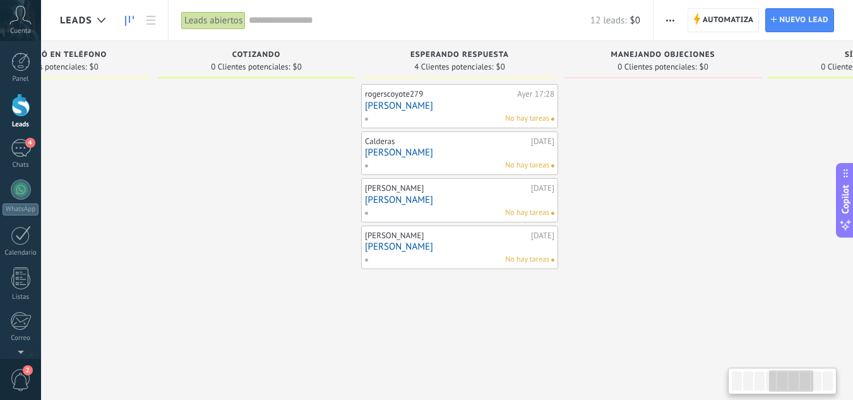
drag, startPoint x: 330, startPoint y: 314, endPoint x: 562, endPoint y: 284, distance: 233.8
click at [558, 284] on div "rogerscoyote279 [DATE] 17:28 [PERSON_NAME] No hay tareas Calderas [DATE] [PERSO…" at bounding box center [459, 201] width 197 height 235
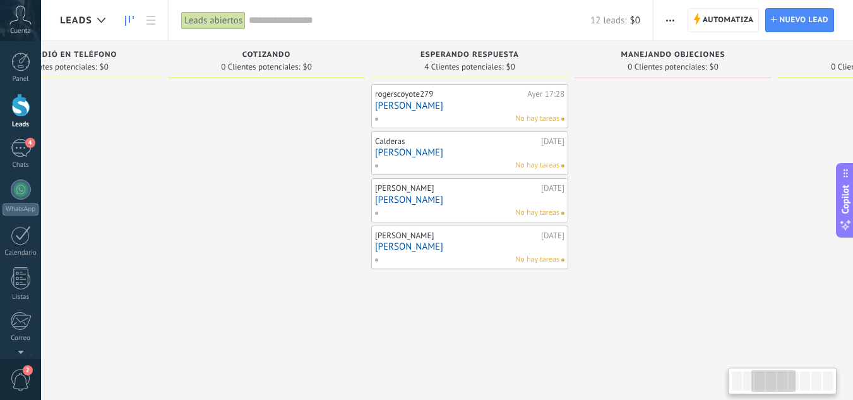
scroll to position [0, 364]
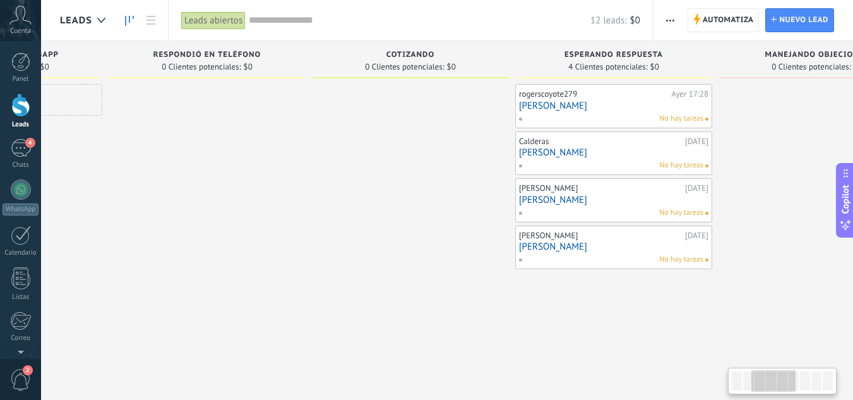
drag, startPoint x: 299, startPoint y: 286, endPoint x: 443, endPoint y: 265, distance: 145.6
click at [443, 265] on div at bounding box center [410, 201] width 197 height 235
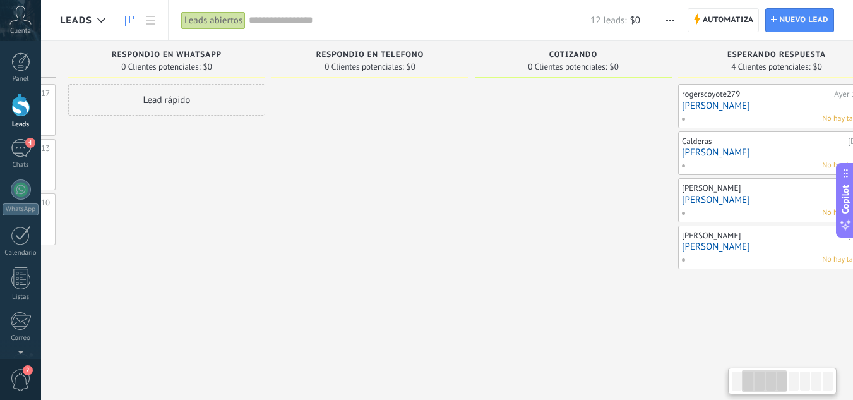
drag, startPoint x: 172, startPoint y: 328, endPoint x: 335, endPoint y: 304, distance: 164.7
click at [335, 304] on div "Leads Entrantes Solicitudes: 3 0 0 0 3 0 0 0 3 de: 5214497546250 [DATE] 18:17 […" at bounding box center [783, 215] width 1849 height 349
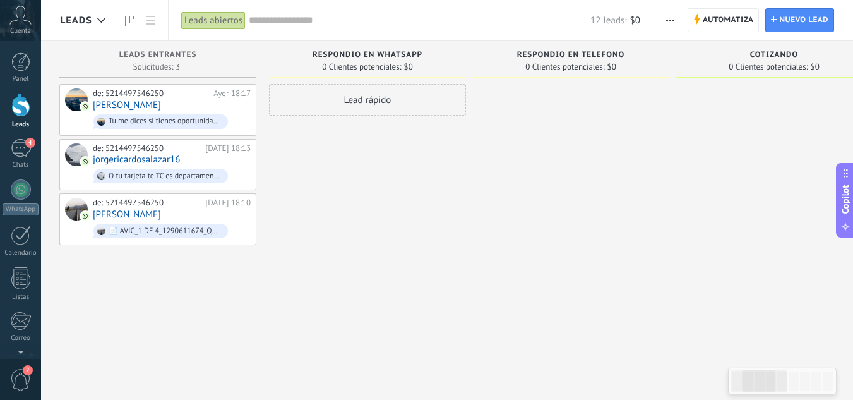
drag, startPoint x: 208, startPoint y: 339, endPoint x: 409, endPoint y: 311, distance: 202.7
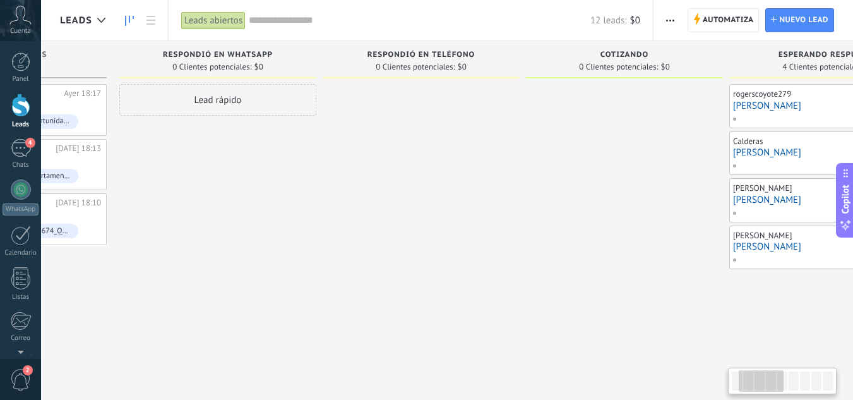
drag, startPoint x: 500, startPoint y: 298, endPoint x: 350, endPoint y: 317, distance: 150.9
click at [350, 317] on div at bounding box center [421, 201] width 197 height 235
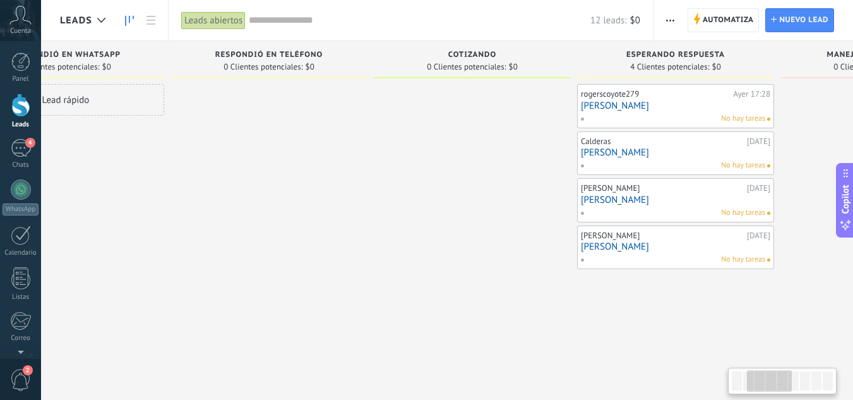
drag, startPoint x: 560, startPoint y: 277, endPoint x: 408, endPoint y: 300, distance: 153.9
click at [408, 300] on div at bounding box center [472, 201] width 197 height 235
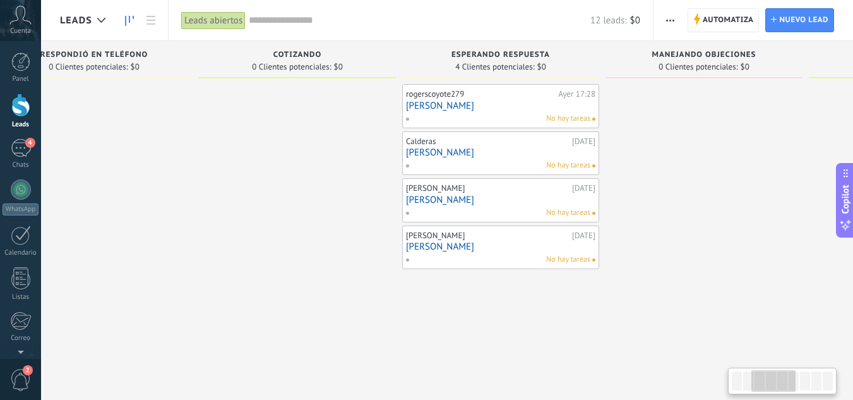
drag, startPoint x: 623, startPoint y: 294, endPoint x: 443, endPoint y: 327, distance: 182.3
click at [443, 327] on div "Leads Entrantes Solicitudes: 3 0 0 0 3 0 0 0 3 de: 5214497546250 [DATE] 18:17 […" at bounding box center [506, 215] width 1849 height 349
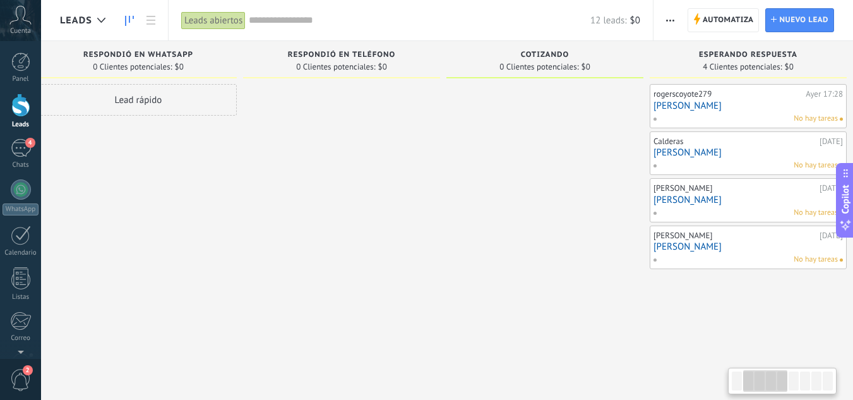
drag, startPoint x: 198, startPoint y: 313, endPoint x: 450, endPoint y: 310, distance: 252.0
click at [450, 310] on div at bounding box center [545, 201] width 197 height 235
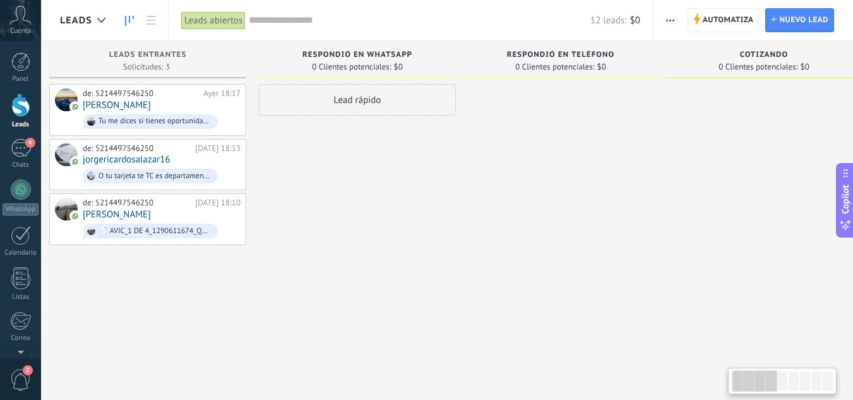
drag, startPoint x: 331, startPoint y: 313, endPoint x: 453, endPoint y: 305, distance: 122.1
click at [453, 305] on div "Lead rápido" at bounding box center [357, 201] width 197 height 235
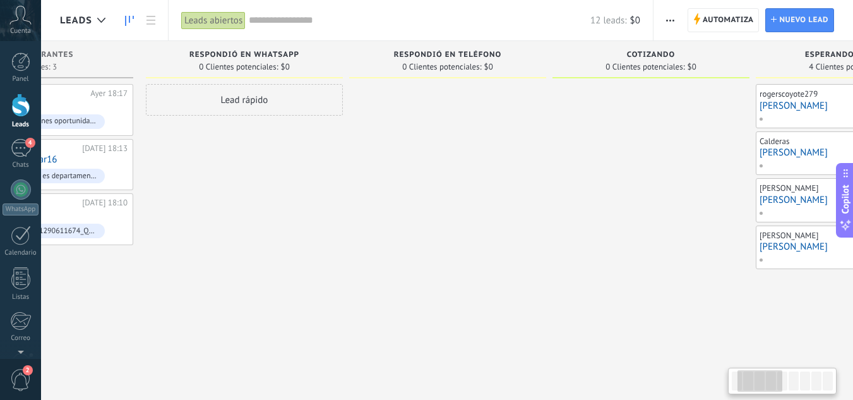
drag, startPoint x: 560, startPoint y: 297, endPoint x: 443, endPoint y: 310, distance: 117.5
click at [443, 310] on div at bounding box center [447, 201] width 197 height 235
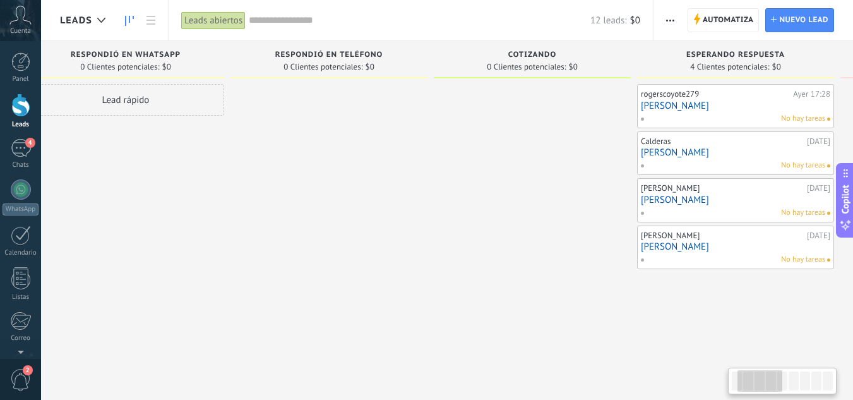
drag, startPoint x: 603, startPoint y: 308, endPoint x: 484, endPoint y: 322, distance: 119.6
click at [484, 322] on div "Leads Entrantes Solicitudes: 3 0 0 0 3 0 0 0 3 de: 5214497546250 [DATE] 18:17 […" at bounding box center [741, 215] width 1849 height 349
drag, startPoint x: 505, startPoint y: 318, endPoint x: 467, endPoint y: 321, distance: 38.7
click at [467, 321] on div "Leads Entrantes Solicitudes: 3 0 0 0 3 0 0 0 3 de: 5214497546250 [DATE] 18:17 […" at bounding box center [741, 215] width 1849 height 349
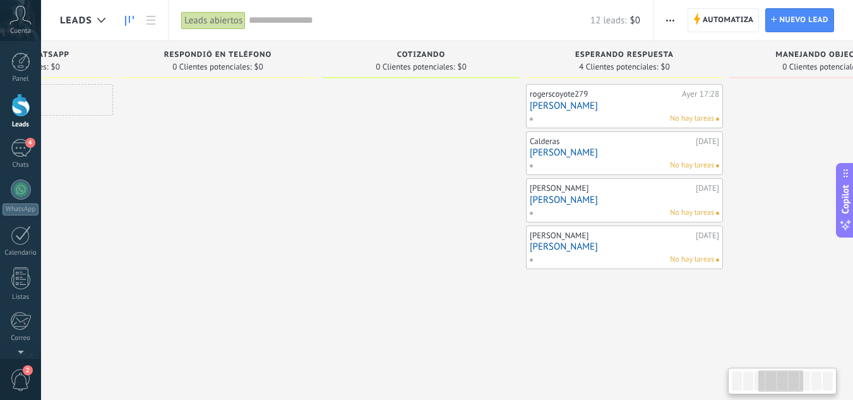
click at [407, 331] on div "Leads Entrantes Solicitudes: 3 0 0 0 3 0 0 0 3 de: 5214497546250 [DATE] 18:17 […" at bounding box center [630, 215] width 1849 height 349
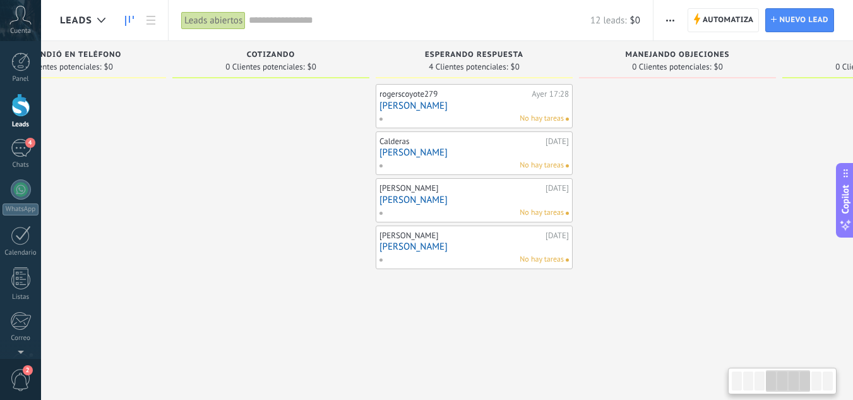
drag, startPoint x: 446, startPoint y: 346, endPoint x: 459, endPoint y: 344, distance: 13.4
click at [438, 346] on div "Leads Entrantes Solicitudes: 3 0 0 0 3 0 0 0 3 de: 5214497546250 [DATE] 18:17 […" at bounding box center [480, 215] width 1849 height 349
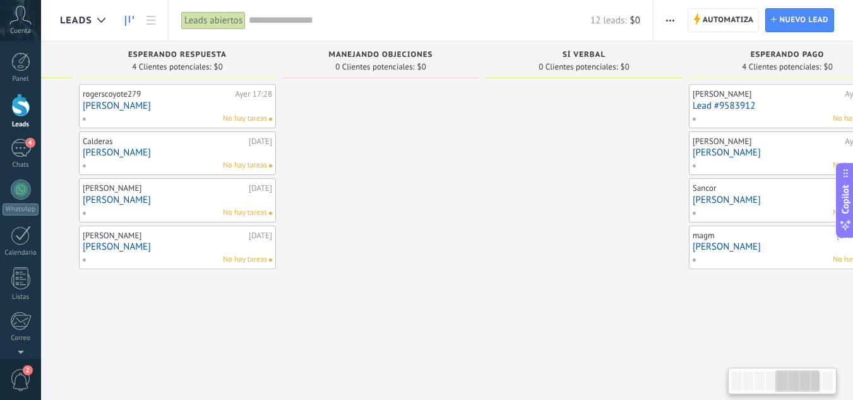
drag, startPoint x: 645, startPoint y: 304, endPoint x: 483, endPoint y: 328, distance: 164.1
click at [483, 328] on div "Leads Entrantes Solicitudes: 3 0 0 0 3 0 0 0 3 de: 5214497546250 [DATE] 18:17 […" at bounding box center [183, 215] width 1849 height 349
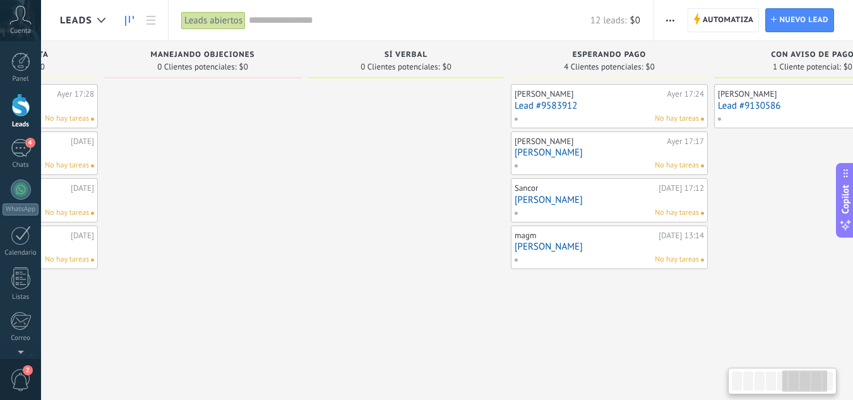
drag, startPoint x: 424, startPoint y: 328, endPoint x: 359, endPoint y: 328, distance: 65.1
click at [360, 328] on div "Leads Entrantes Solicitudes: 3 0 0 0 3 0 0 0 3 de: 5214497546250 [DATE] 18:17 […" at bounding box center [5, 215] width 1849 height 349
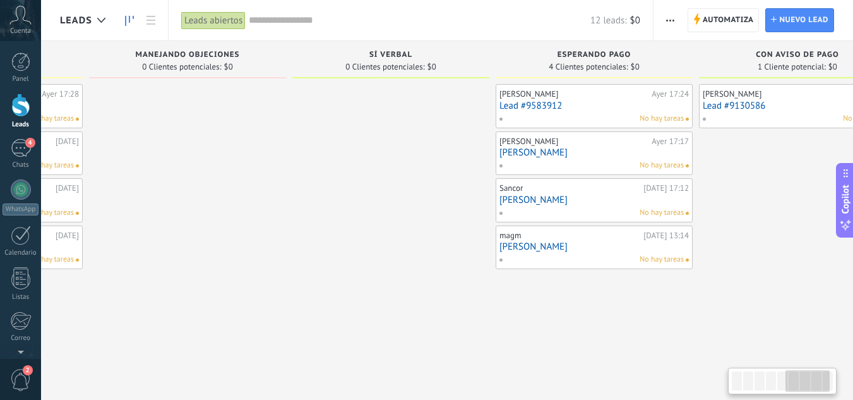
scroll to position [0, 1056]
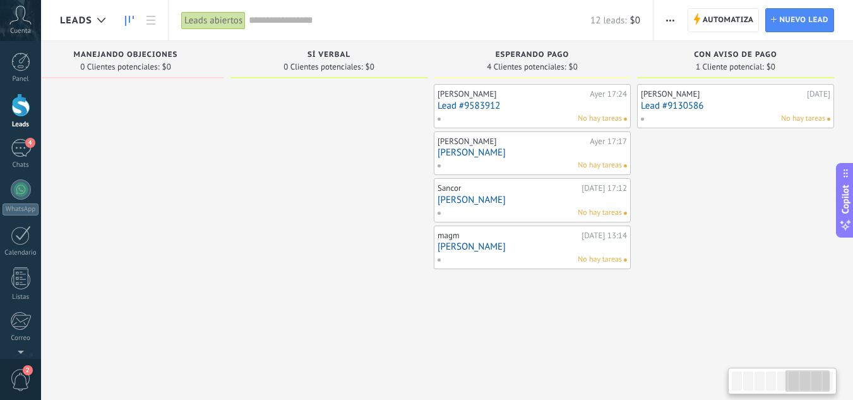
drag, startPoint x: 434, startPoint y: 304, endPoint x: 296, endPoint y: 315, distance: 138.2
click at [296, 315] on div at bounding box center [329, 201] width 197 height 235
drag, startPoint x: 692, startPoint y: 303, endPoint x: 536, endPoint y: 316, distance: 157.2
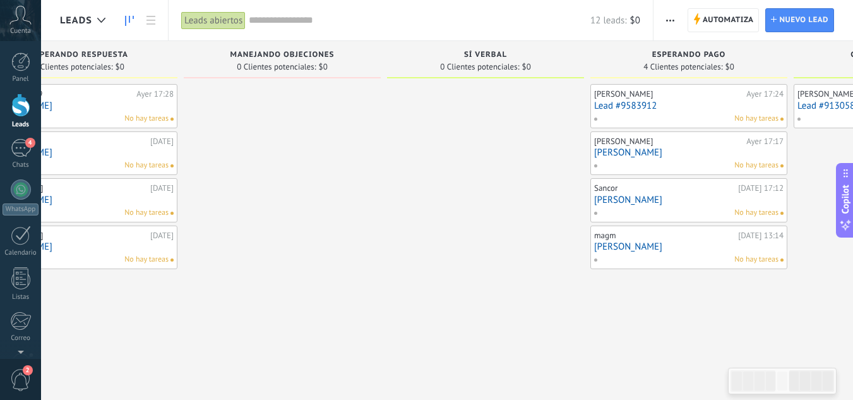
drag, startPoint x: 327, startPoint y: 316, endPoint x: 484, endPoint y: 316, distance: 157.3
click at [484, 316] on div at bounding box center [485, 201] width 197 height 235
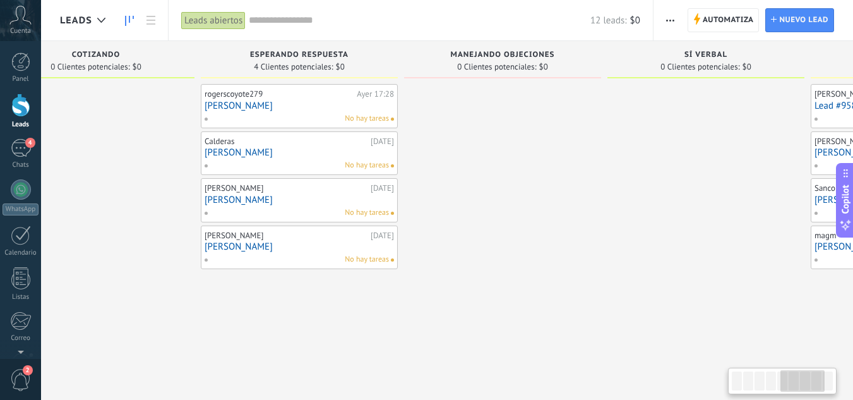
drag, startPoint x: 261, startPoint y: 296, endPoint x: 481, endPoint y: 273, distance: 220.9
click at [481, 273] on div at bounding box center [502, 201] width 197 height 235
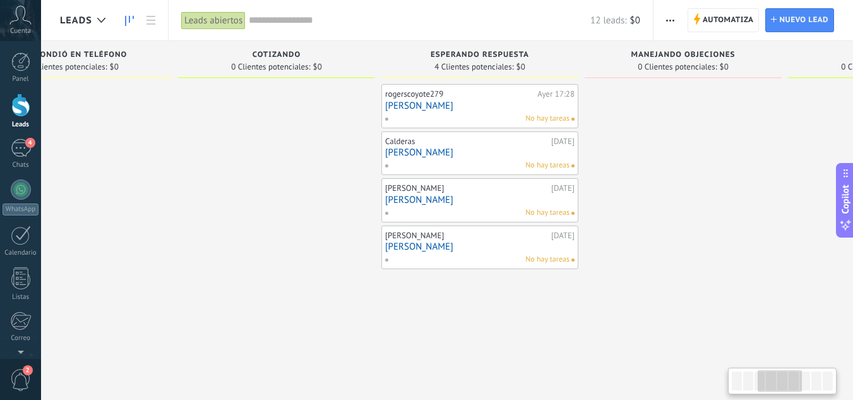
drag, startPoint x: 130, startPoint y: 351, endPoint x: 337, endPoint y: 341, distance: 206.8
click at [337, 341] on div "Leads Entrantes Solicitudes: 3 0 0 0 3 0 0 0 3 de: 5214497546250 [DATE] 18:17 […" at bounding box center [486, 215] width 1849 height 349
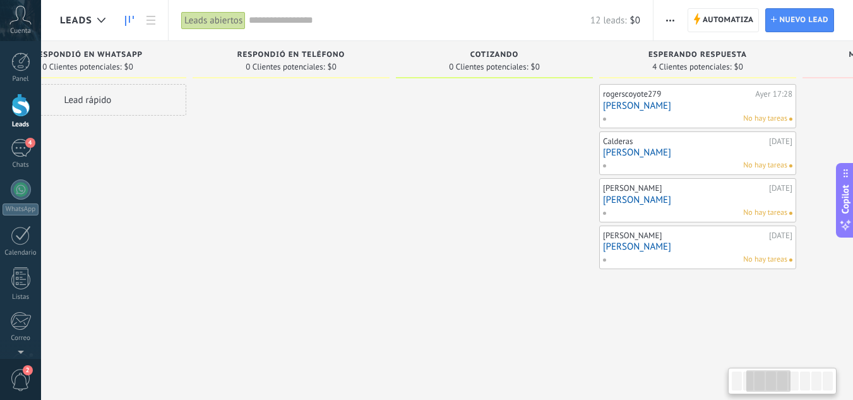
drag, startPoint x: 189, startPoint y: 334, endPoint x: 383, endPoint y: 334, distance: 194.5
click at [383, 334] on div "Leads Entrantes Solicitudes: 3 0 0 0 3 0 0 0 3 de: 5214497546250 [DATE] 18:17 […" at bounding box center [704, 215] width 1849 height 349
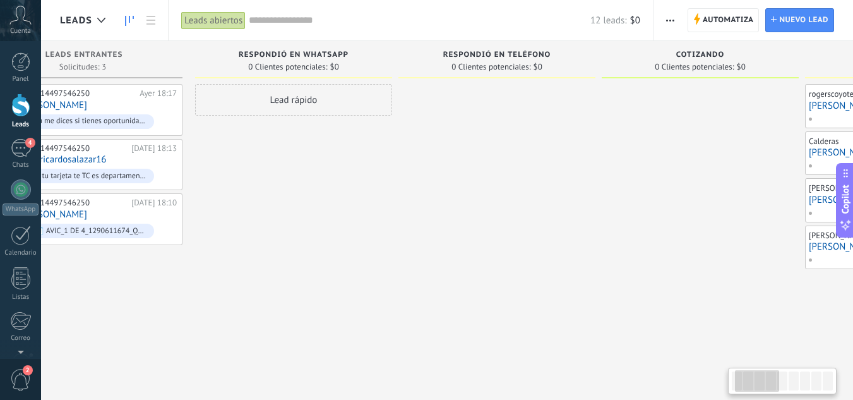
drag, startPoint x: 241, startPoint y: 326, endPoint x: 454, endPoint y: 311, distance: 212.8
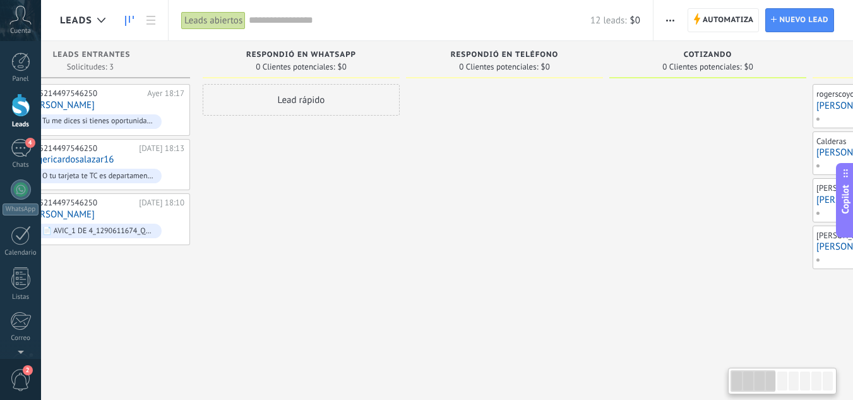
scroll to position [0, 0]
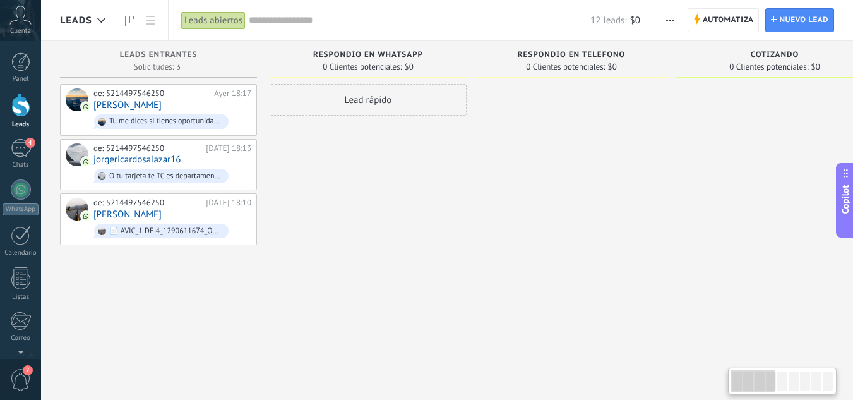
drag, startPoint x: 191, startPoint y: 345, endPoint x: 410, endPoint y: 320, distance: 220.0
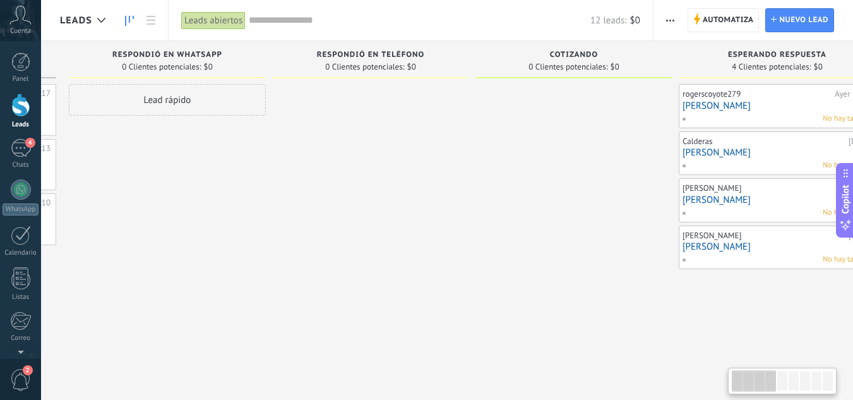
drag, startPoint x: 600, startPoint y: 287, endPoint x: 393, endPoint y: 298, distance: 207.5
click at [393, 298] on div at bounding box center [370, 201] width 197 height 235
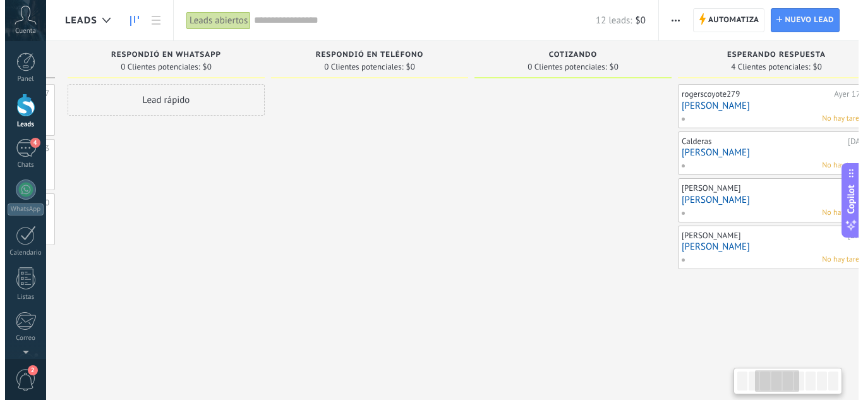
scroll to position [0, 351]
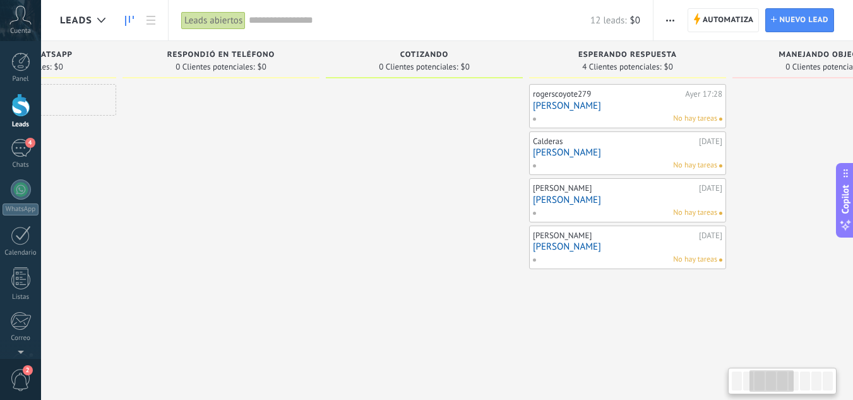
drag, startPoint x: 581, startPoint y: 311, endPoint x: 438, endPoint y: 294, distance: 144.5
click at [438, 294] on div at bounding box center [424, 201] width 197 height 235
click at [623, 168] on div "No hay tareas" at bounding box center [624, 165] width 185 height 11
click at [585, 157] on link "[PERSON_NAME]" at bounding box center [627, 152] width 189 height 11
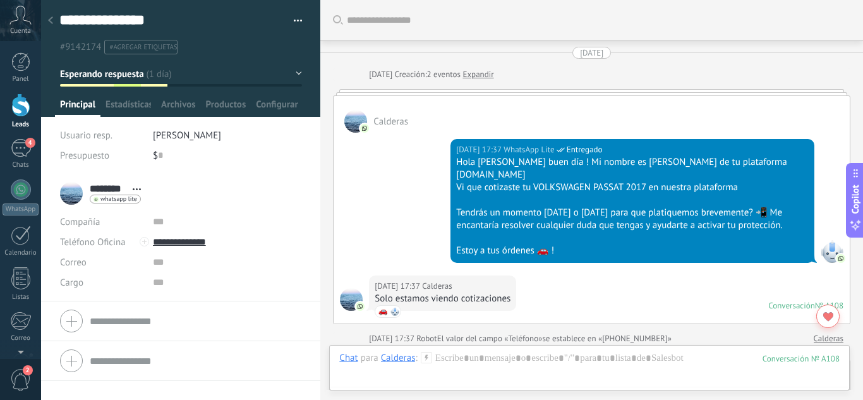
scroll to position [1763, 0]
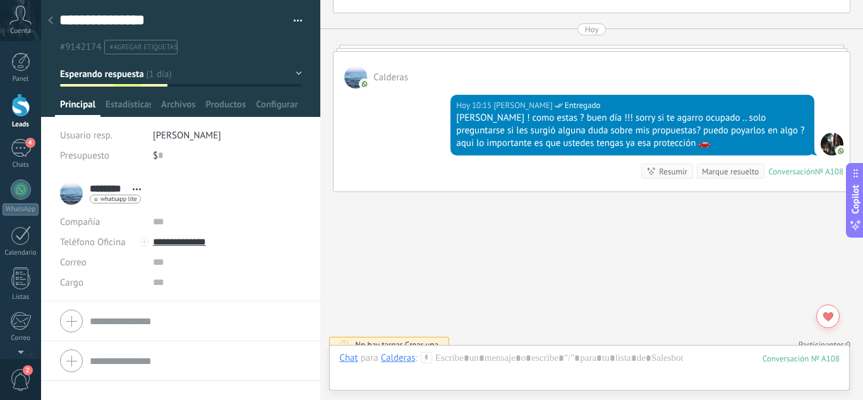
drag, startPoint x: 546, startPoint y: 116, endPoint x: 471, endPoint y: 172, distance: 94.2
click at [471, 172] on div "[DATE] 10:15 [PERSON_NAME] Hola [PERSON_NAME] ! como estas ? buen día !!! sorry…" at bounding box center [592, 139] width 516 height 103
drag, startPoint x: 566, startPoint y: 111, endPoint x: 481, endPoint y: 198, distance: 121.5
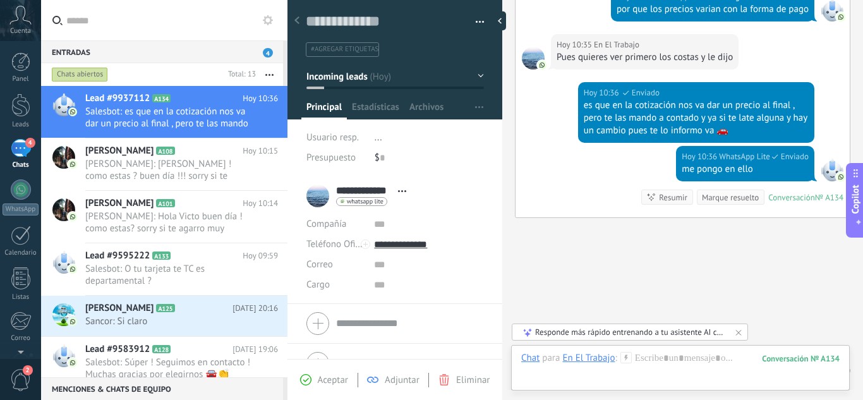
scroll to position [1004, 0]
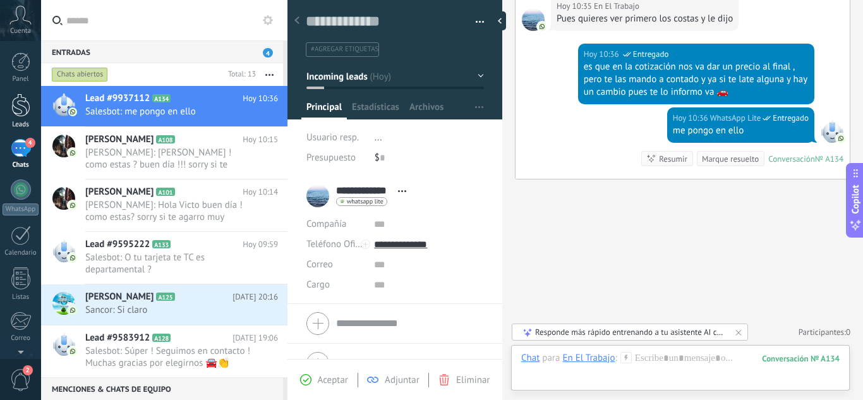
click at [21, 103] on div at bounding box center [20, 104] width 19 height 23
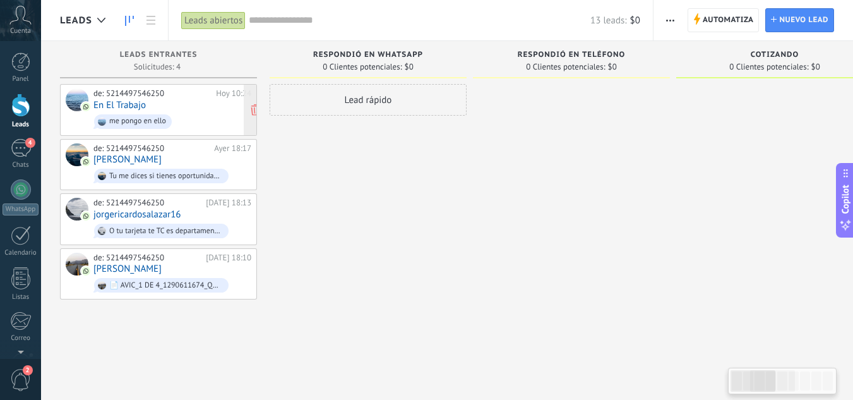
click at [164, 114] on div "me pongo en ello" at bounding box center [133, 121] width 78 height 15
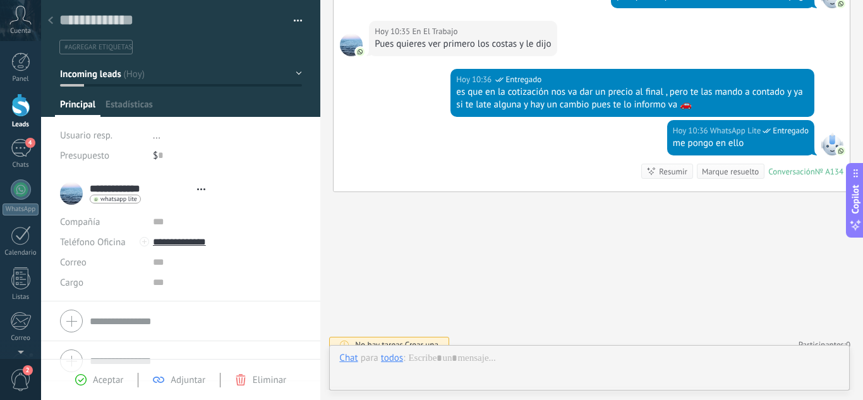
scroll to position [19, 0]
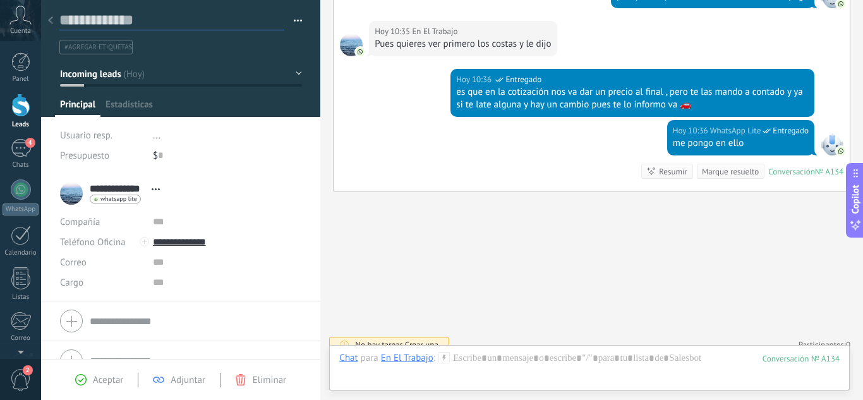
click at [126, 28] on textarea at bounding box center [171, 21] width 225 height 20
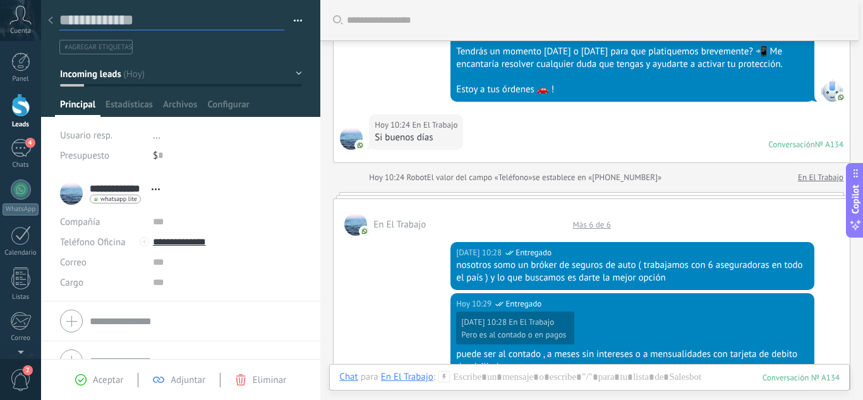
scroll to position [23, 0]
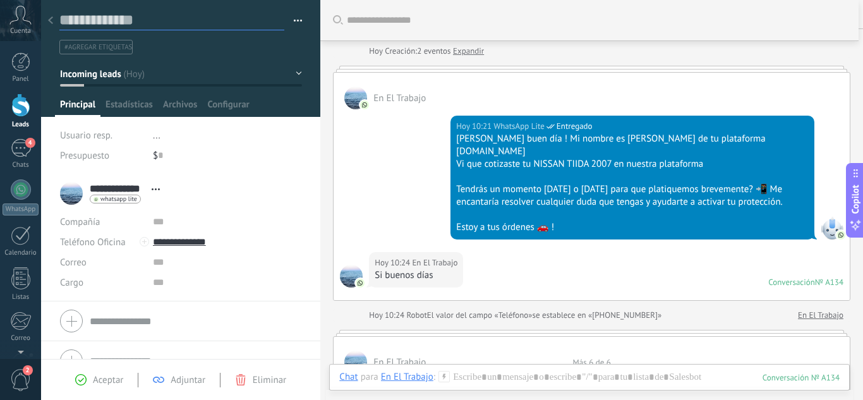
type textarea "*"
type textarea "**"
type textarea "***"
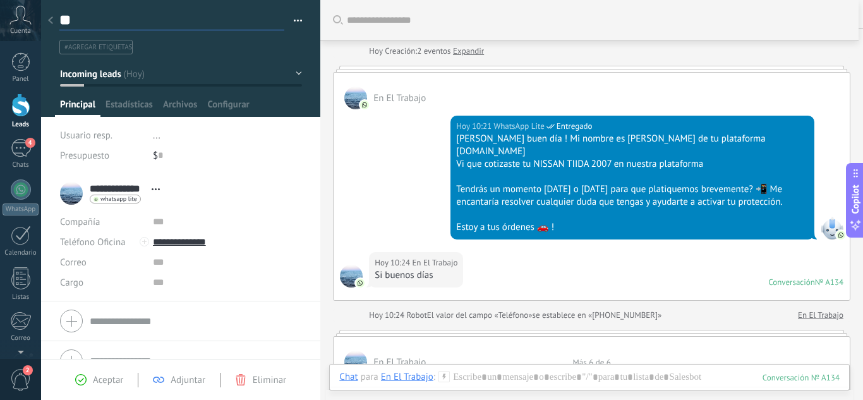
type textarea "***"
type textarea "****"
type textarea "*****"
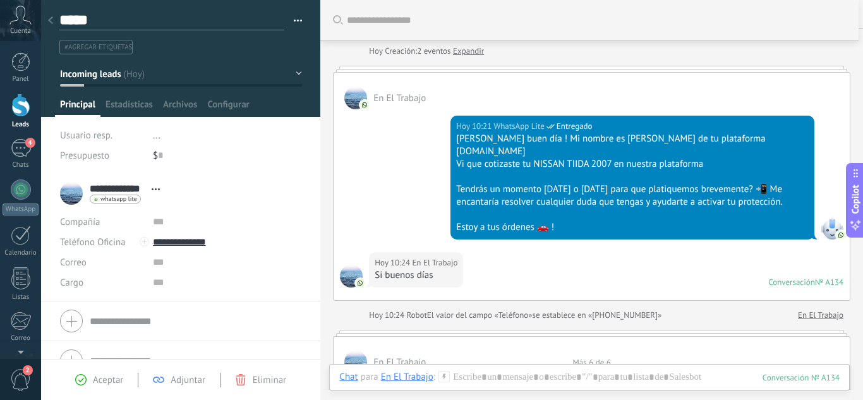
type textarea "****"
type textarea "***"
type textarea "**"
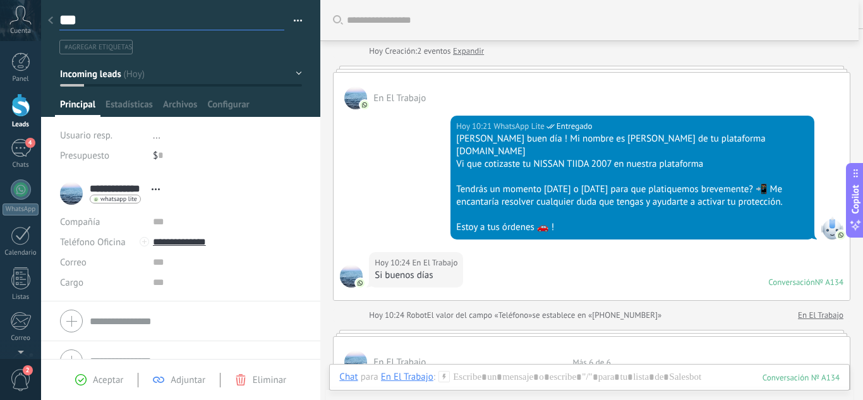
type textarea "**"
type textarea "*"
type textarea "**"
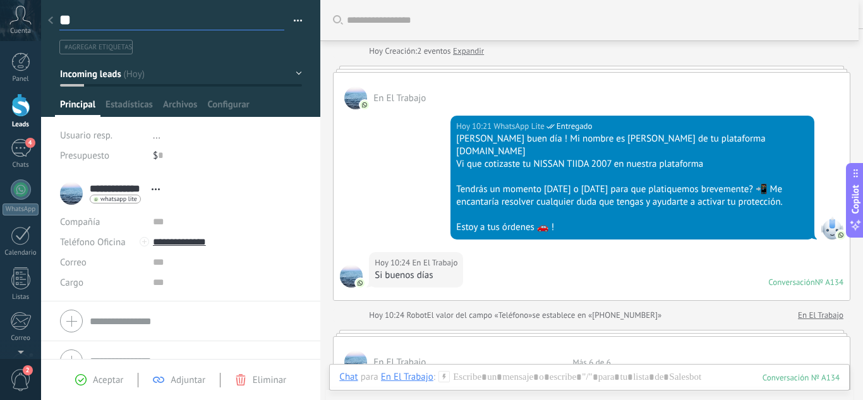
type textarea "***"
type textarea "****"
type textarea "*****"
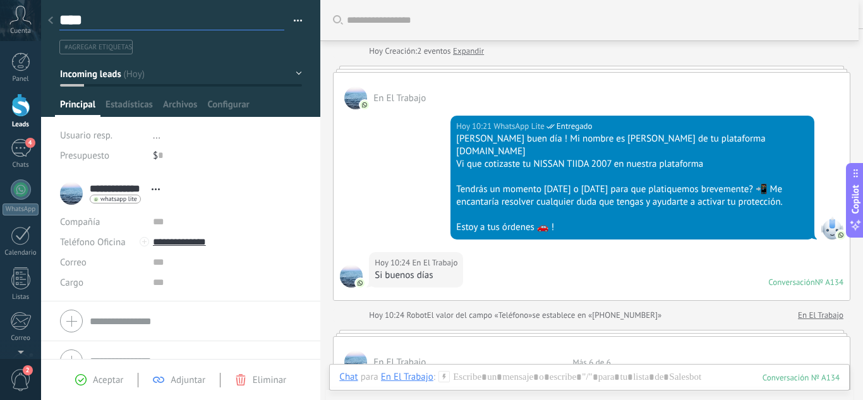
type textarea "*****"
type textarea "******"
type textarea "*******"
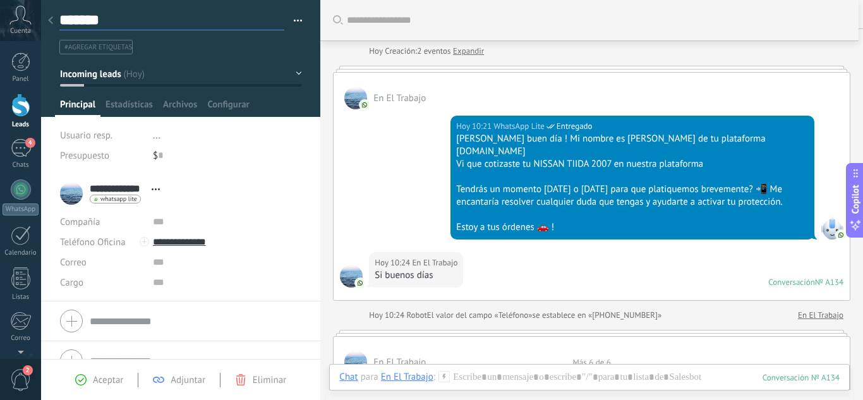
type textarea "*******"
type textarea "*********"
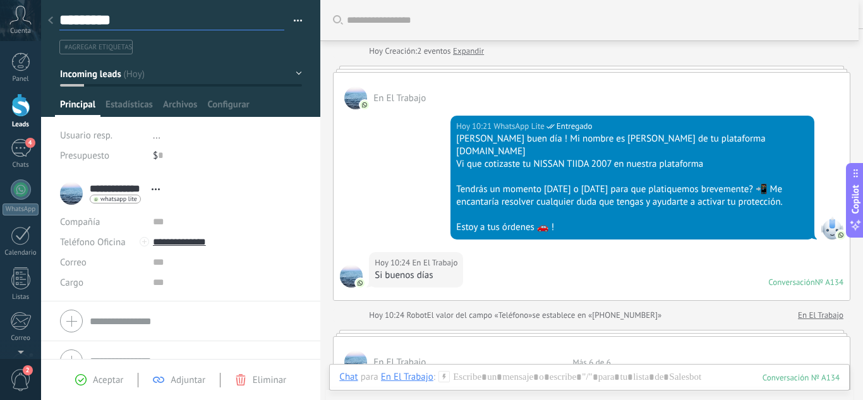
type textarea "**********"
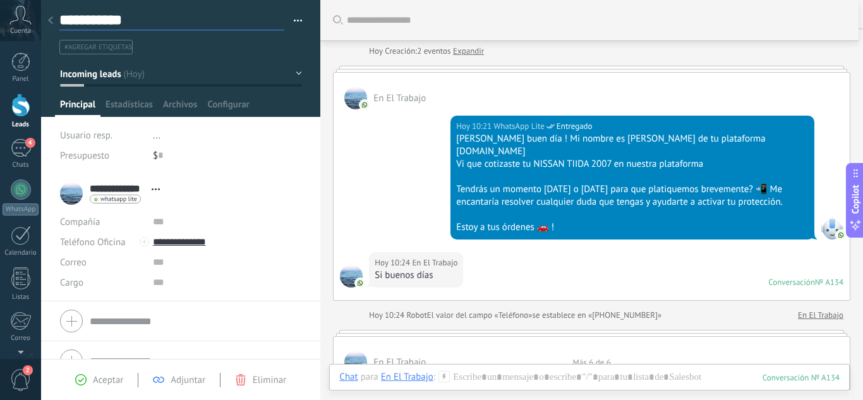
type textarea "**********"
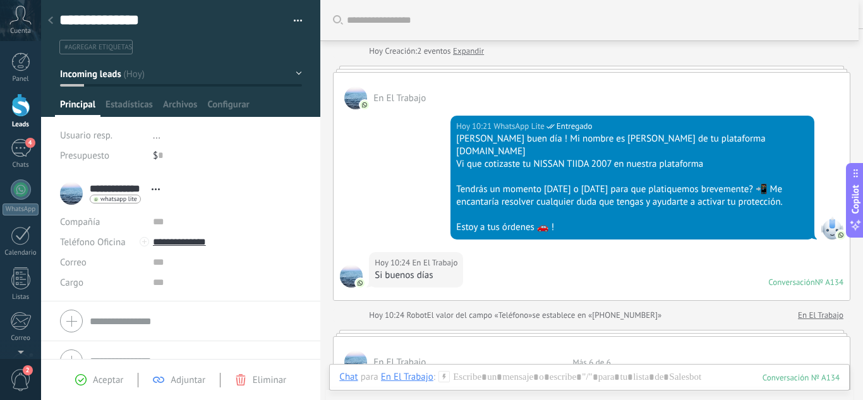
click at [336, 40] on div "Buscar" at bounding box center [589, 20] width 538 height 40
type textarea "**********"
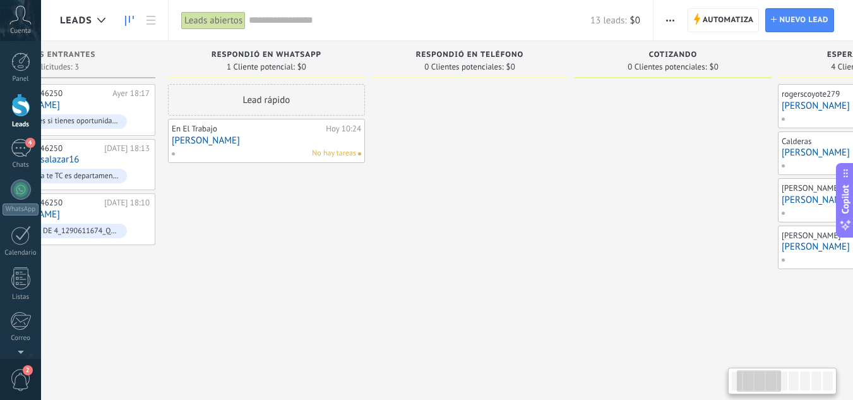
scroll to position [0, 114]
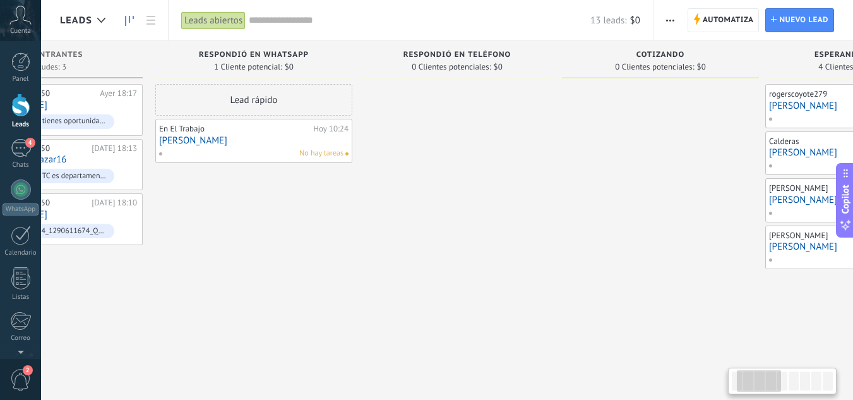
drag, startPoint x: 534, startPoint y: 281, endPoint x: 419, endPoint y: 296, distance: 115.9
click at [419, 296] on div at bounding box center [457, 201] width 197 height 235
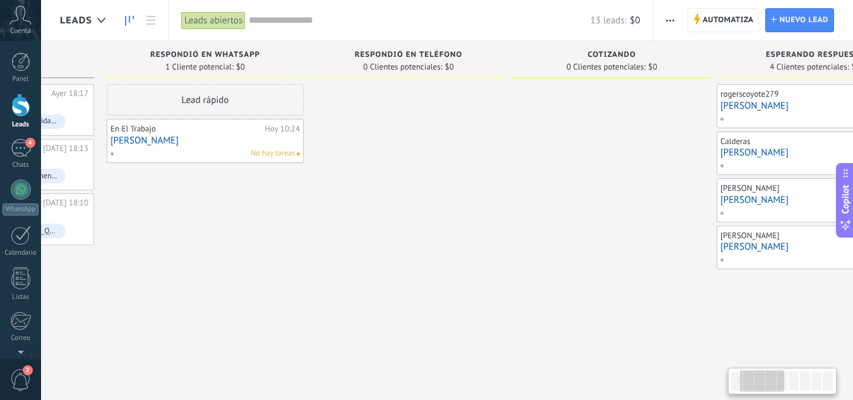
drag, startPoint x: 483, startPoint y: 308, endPoint x: 434, endPoint y: 308, distance: 48.6
click at [434, 308] on div at bounding box center [408, 201] width 197 height 235
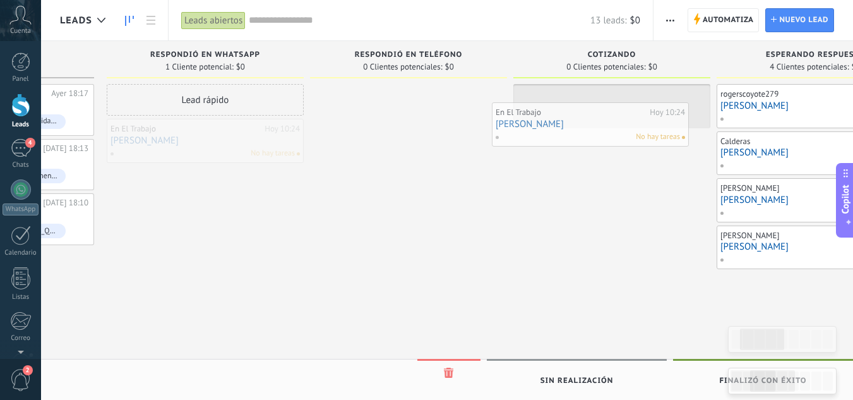
drag, startPoint x: 200, startPoint y: 142, endPoint x: 591, endPoint y: 126, distance: 392.0
